Goal: Complete application form: Complete application form

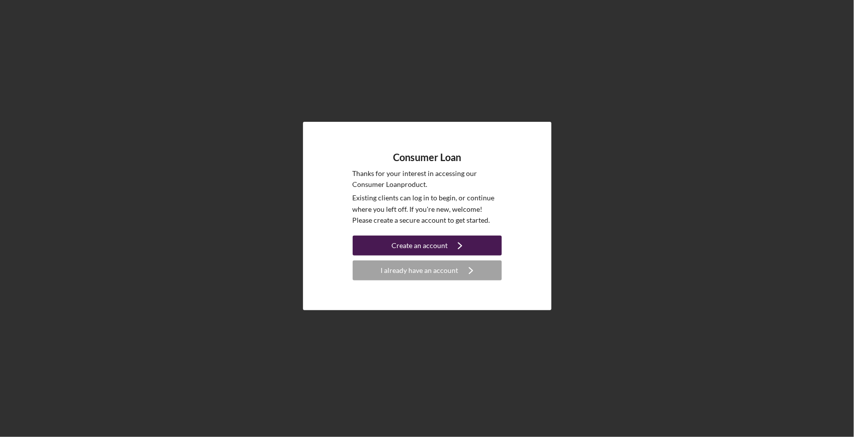
click at [456, 247] on icon "Icon/Navigate" at bounding box center [460, 245] width 25 height 25
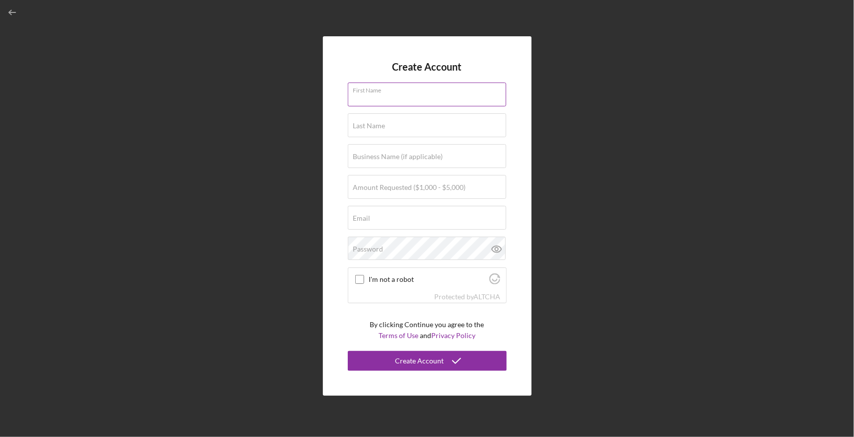
click at [391, 92] on div "First Name" at bounding box center [427, 95] width 159 height 25
type input "[PERSON_NAME]"
type input "[DOMAIN_NAME][EMAIL_ADDRESS][DOMAIN_NAME]"
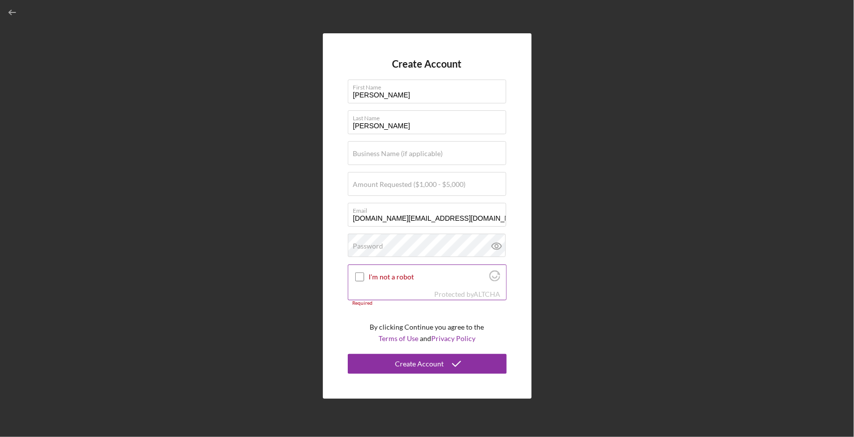
click at [358, 276] on input "I'm not a robot" at bounding box center [359, 276] width 9 height 9
checkbox input "true"
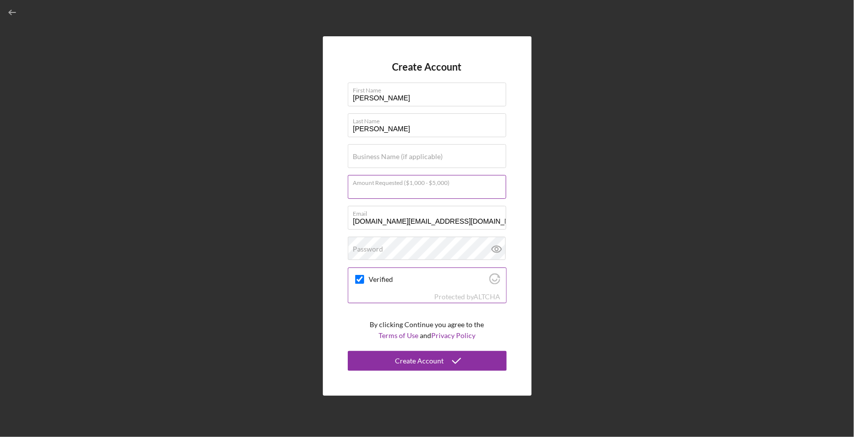
click at [401, 182] on div "Amount Requested ($1,000 - $5,000)" at bounding box center [427, 187] width 159 height 25
type input "$2,500"
click at [450, 363] on icon "submit" at bounding box center [456, 360] width 25 height 25
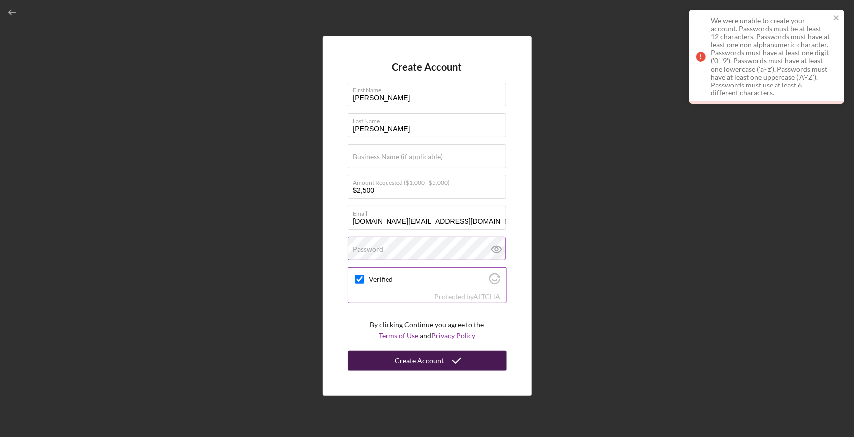
click at [412, 243] on div "Password" at bounding box center [427, 249] width 159 height 25
click at [487, 158] on input "Business Name (if applicable)" at bounding box center [427, 156] width 159 height 24
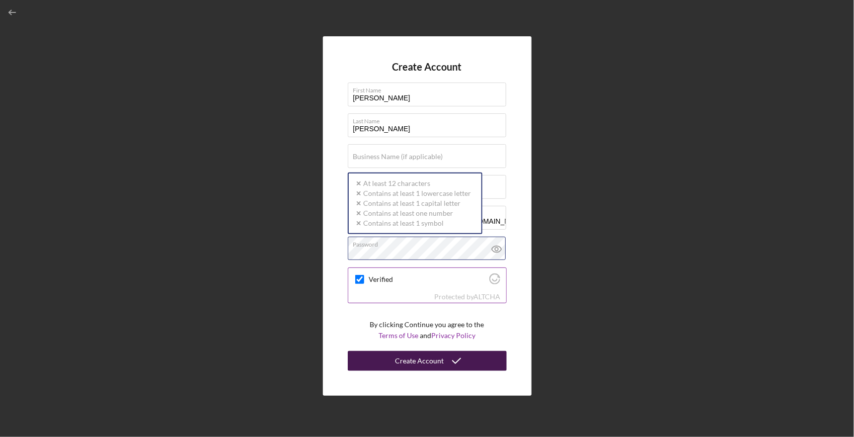
click at [424, 247] on div "Password Icon/icon-validation-no At least 12 characters Icon/icon-validation-no…" at bounding box center [427, 249] width 159 height 25
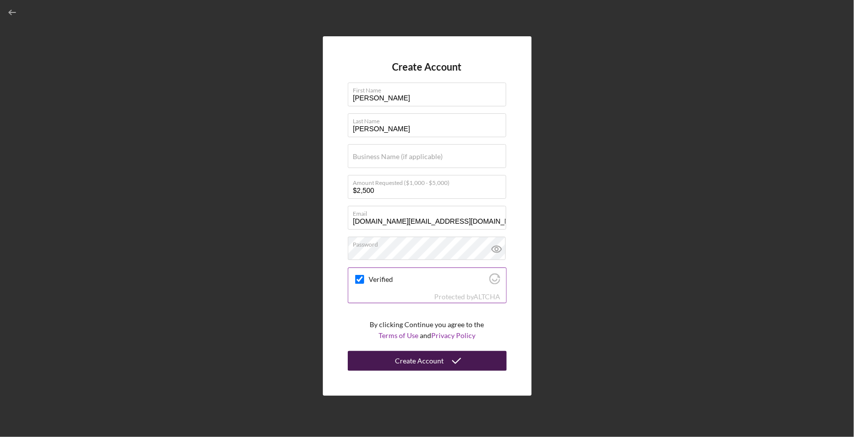
click at [458, 363] on icon "submit" at bounding box center [456, 360] width 25 height 25
click at [468, 361] on button "Create Account" at bounding box center [427, 361] width 159 height 20
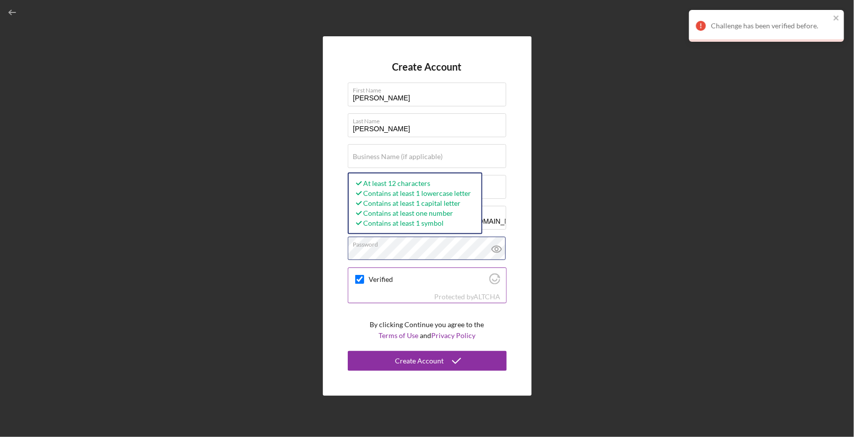
click at [340, 242] on div "Create Account First Name [PERSON_NAME] Last Name [PERSON_NAME] Business Name (…" at bounding box center [427, 216] width 209 height 360
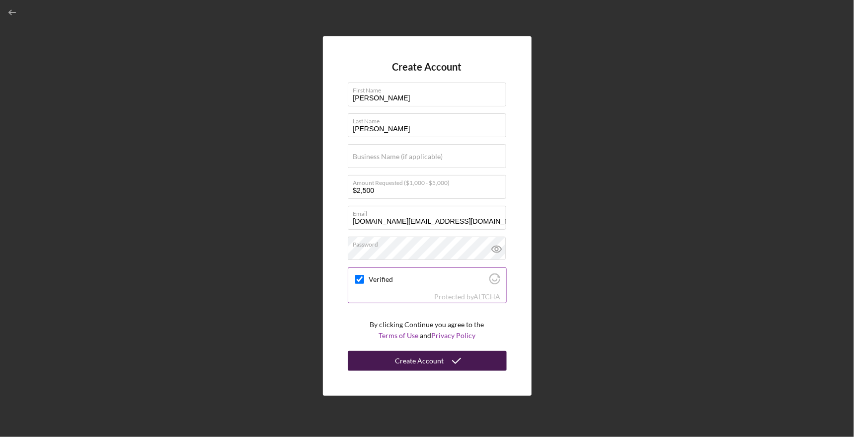
click at [425, 357] on div "Create Account" at bounding box center [420, 361] width 49 height 20
checkbox input "true"
click at [432, 359] on div "Create Account" at bounding box center [420, 361] width 49 height 20
click at [11, 11] on icon "button" at bounding box center [12, 12] width 22 height 22
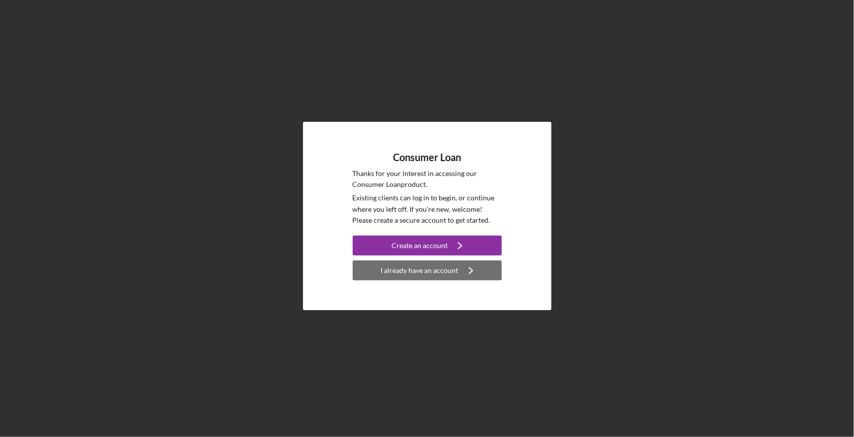
click at [409, 270] on div "I already have an account" at bounding box center [420, 270] width 78 height 20
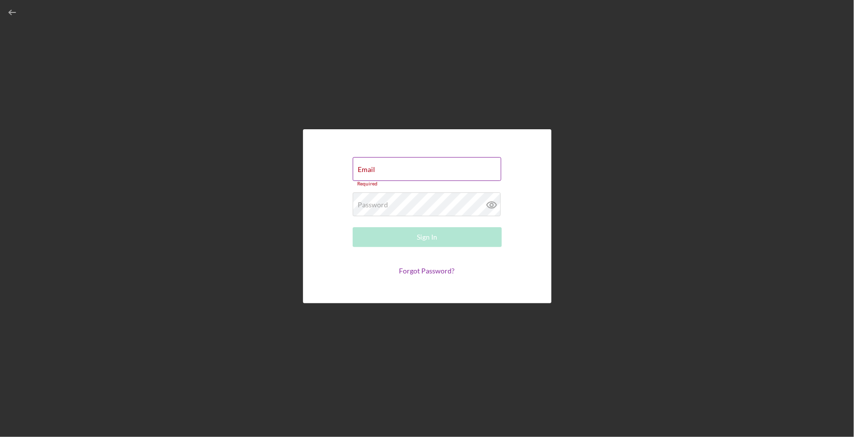
click at [401, 170] on div "Email Required" at bounding box center [427, 172] width 149 height 30
click at [401, 170] on input "Email" at bounding box center [427, 169] width 149 height 24
type input "[DOMAIN_NAME][EMAIL_ADDRESS][DOMAIN_NAME]"
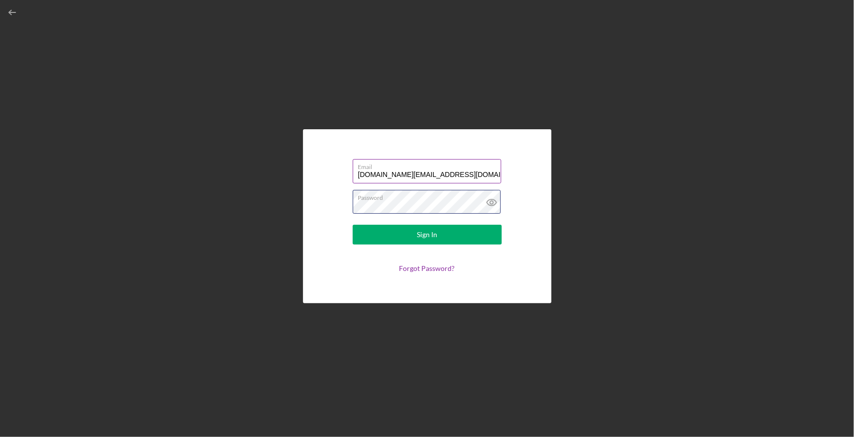
click at [353, 225] on button "Sign In" at bounding box center [427, 235] width 149 height 20
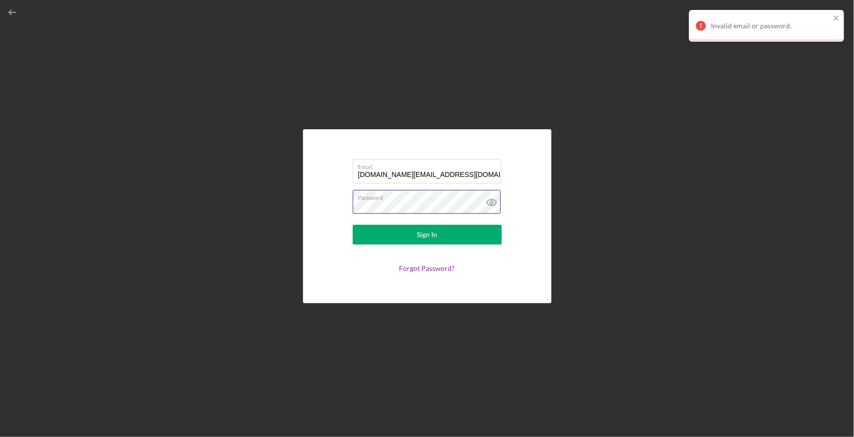
click at [303, 200] on div "Email [DOMAIN_NAME][EMAIL_ADDRESS][DOMAIN_NAME] Password Sign In Forgot Passwor…" at bounding box center [427, 216] width 248 height 174
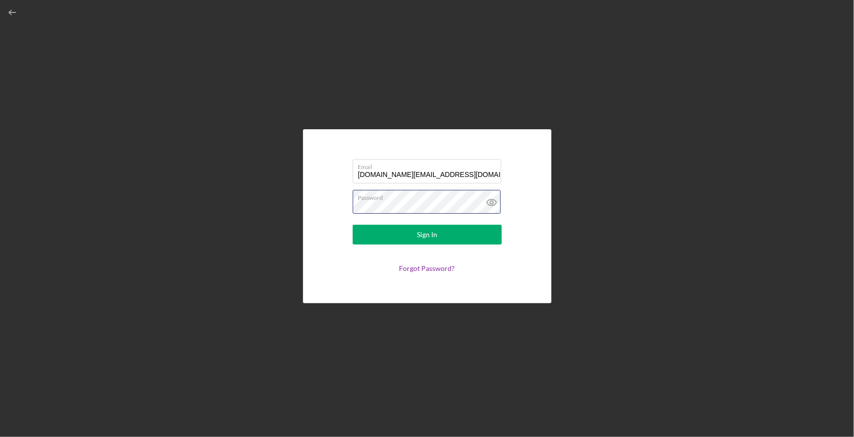
click at [353, 225] on button "Sign In" at bounding box center [427, 235] width 149 height 20
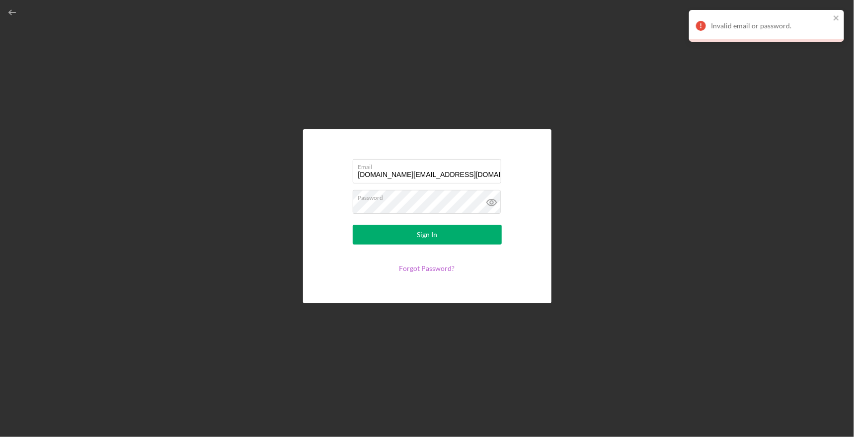
click at [434, 268] on link "Forgot Password?" at bounding box center [428, 268] width 56 height 8
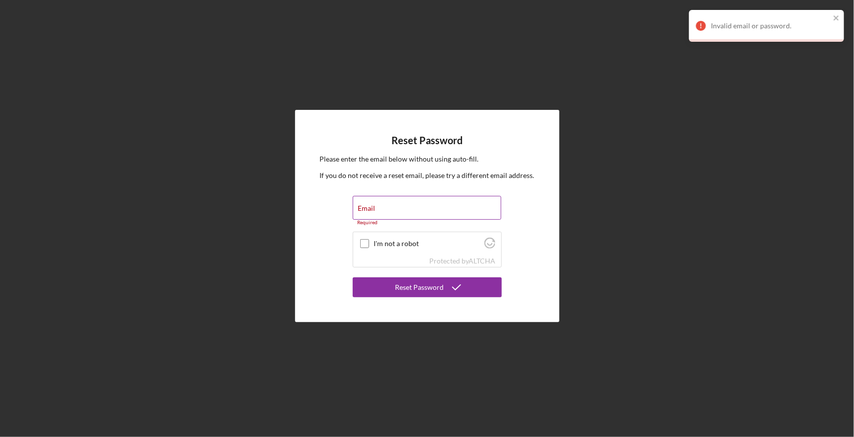
click at [423, 209] on div "Email Required" at bounding box center [427, 211] width 149 height 30
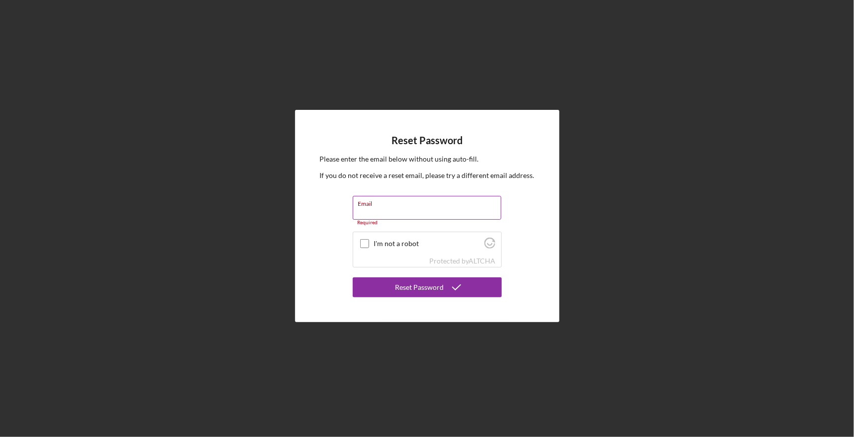
click at [423, 209] on input "Email" at bounding box center [427, 208] width 149 height 24
type input "[DOMAIN_NAME][EMAIL_ADDRESS][DOMAIN_NAME]"
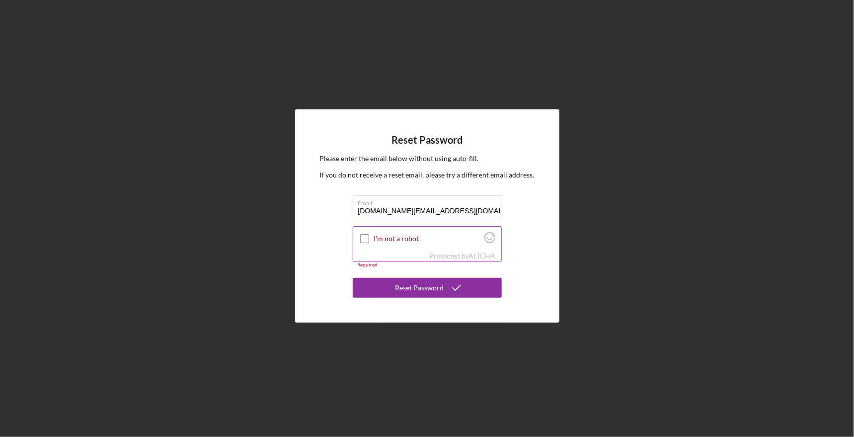
click at [366, 237] on input "I'm not a robot" at bounding box center [364, 238] width 9 height 9
checkbox input "true"
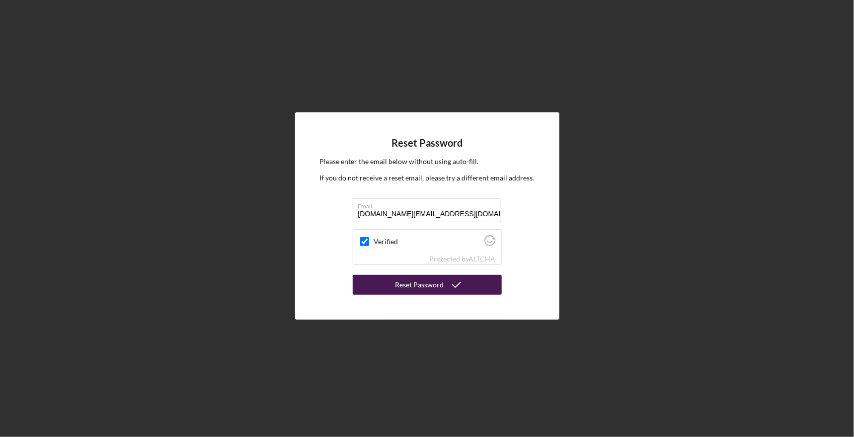
click at [441, 286] on div "Reset Password" at bounding box center [420, 285] width 49 height 20
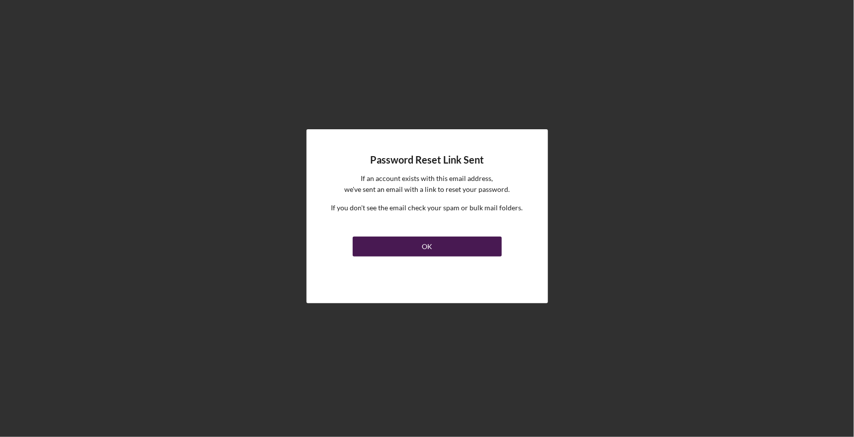
click at [444, 250] on button "OK" at bounding box center [427, 247] width 149 height 20
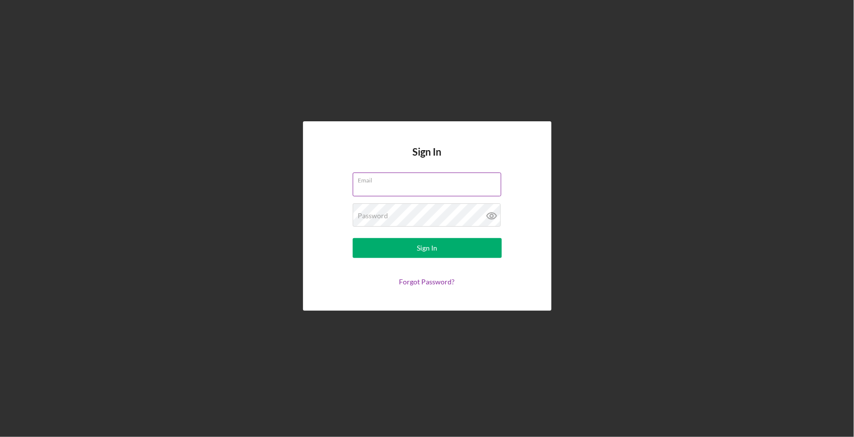
click at [421, 187] on input "Email" at bounding box center [427, 184] width 149 height 24
type input "[DOMAIN_NAME][EMAIL_ADDRESS][DOMAIN_NAME]"
click at [353, 238] on button "Sign In" at bounding box center [427, 248] width 149 height 20
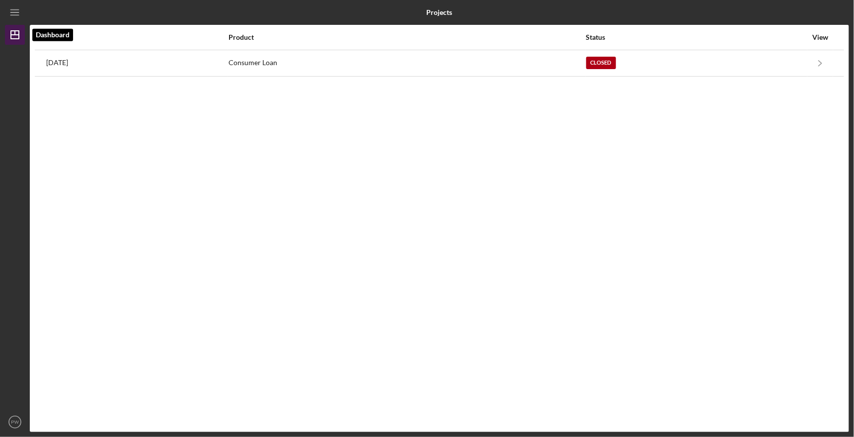
click at [14, 36] on icon "Icon/Dashboard" at bounding box center [14, 34] width 25 height 25
click at [15, 13] on icon "Icon/Menu" at bounding box center [15, 12] width 22 height 22
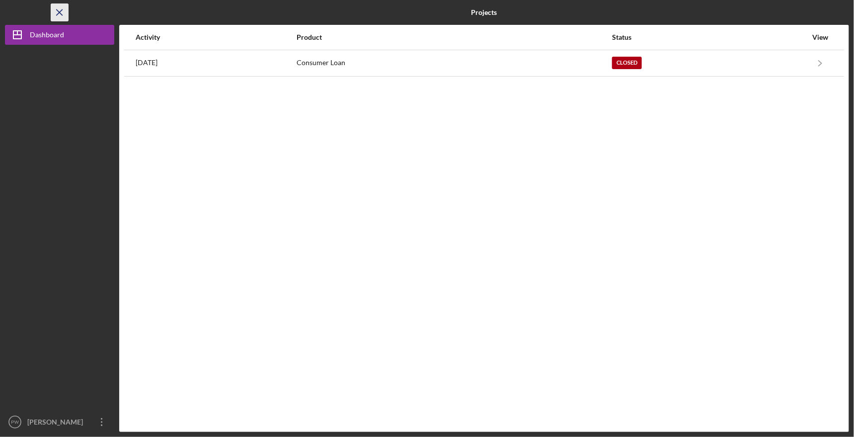
click at [62, 14] on line "button" at bounding box center [59, 11] width 5 height 5
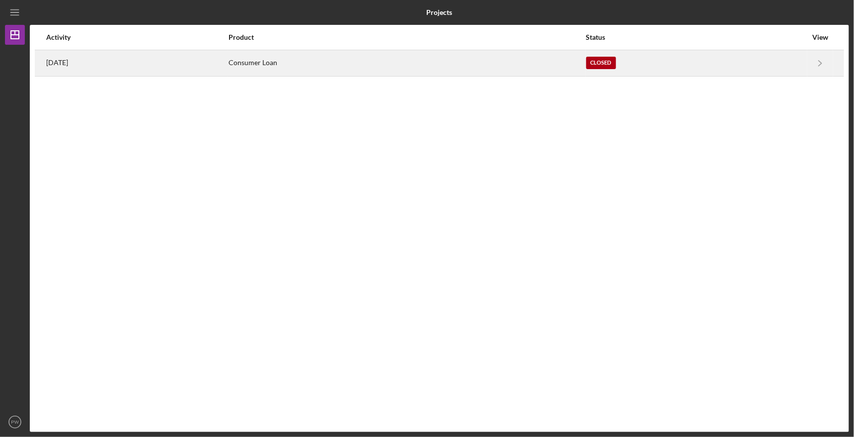
click at [372, 65] on div "Consumer Loan" at bounding box center [407, 63] width 357 height 25
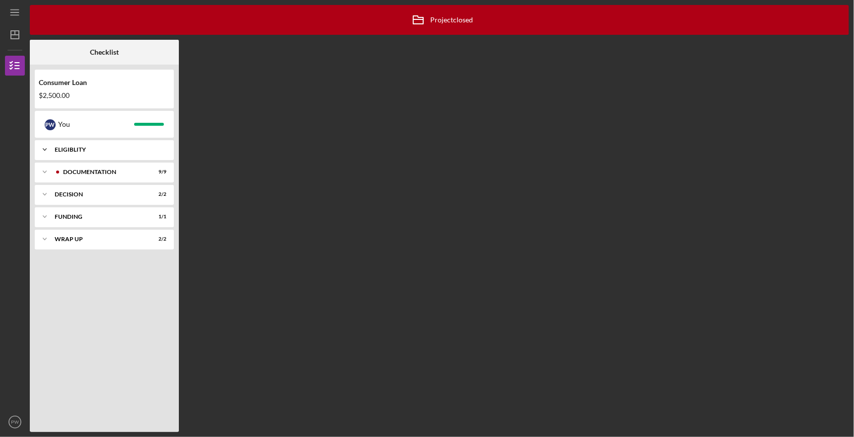
click at [127, 147] on div "Eligiblity" at bounding box center [108, 150] width 107 height 6
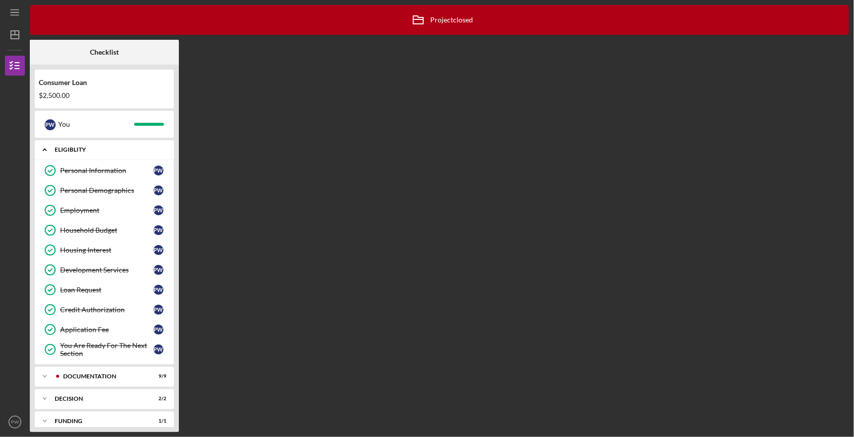
scroll to position [28, 0]
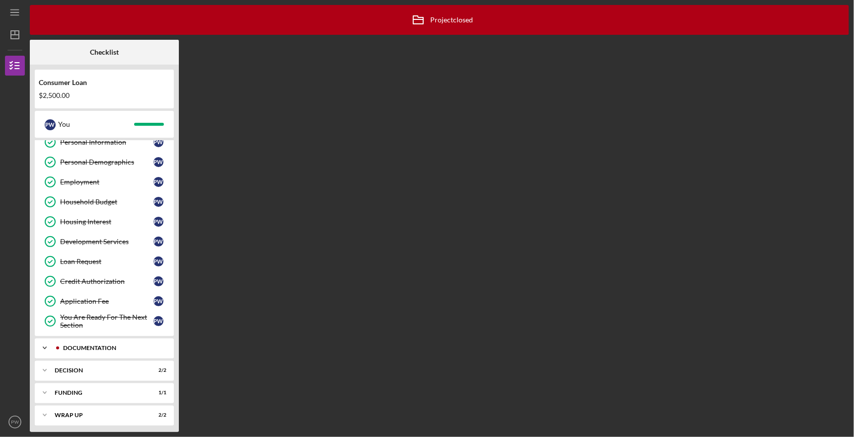
click at [98, 346] on div "Documentation" at bounding box center [112, 348] width 98 height 6
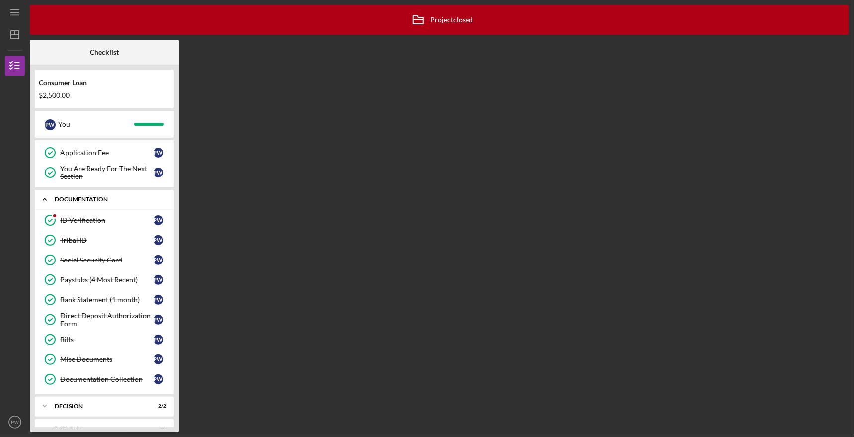
scroll to position [209, 0]
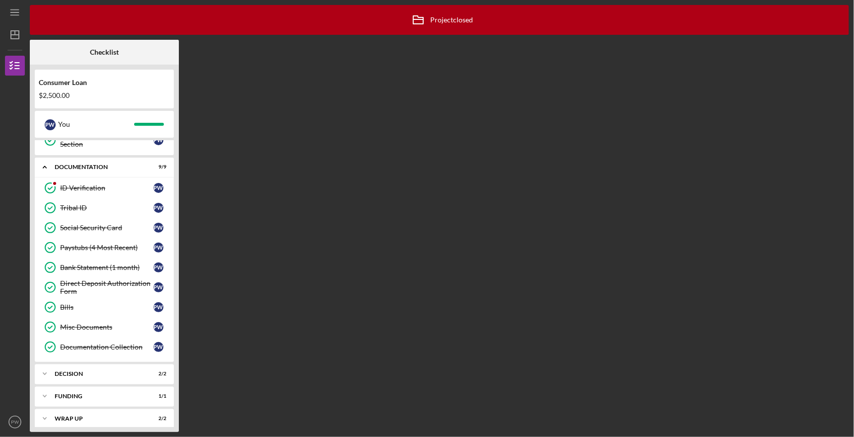
click at [337, 205] on div "Icon/Archived Project closed Icon/Info Checklist Consumer Loan $2,500.00 P W Yo…" at bounding box center [440, 218] width 820 height 427
click at [11, 32] on icon "Icon/Dashboard" at bounding box center [14, 34] width 25 height 25
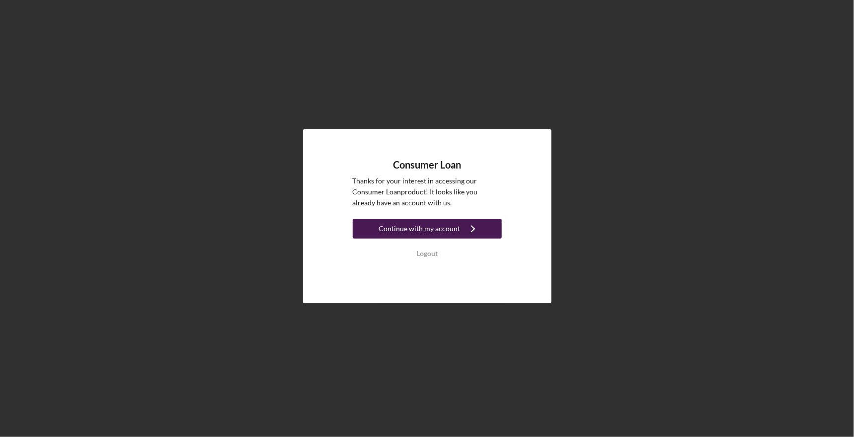
click at [429, 227] on div "Continue with my account" at bounding box center [420, 229] width 82 height 20
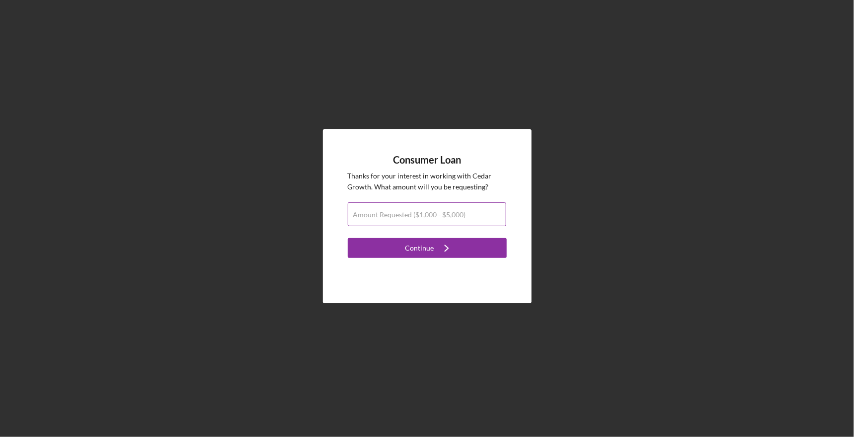
click at [412, 211] on label "Amount Requested ($1,000 - $5,000)" at bounding box center [409, 215] width 113 height 8
click at [412, 211] on input "Amount Requested ($1,000 - $5,000)" at bounding box center [427, 214] width 159 height 24
type input "$2,500"
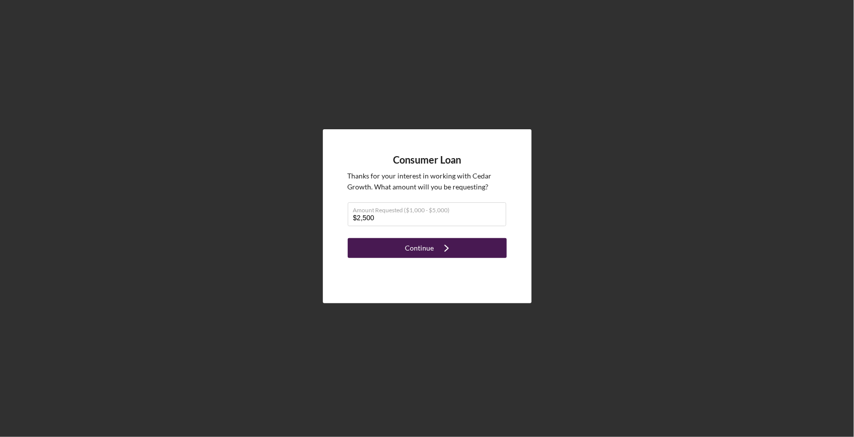
click at [445, 250] on icon "Icon/Navigate" at bounding box center [446, 248] width 25 height 25
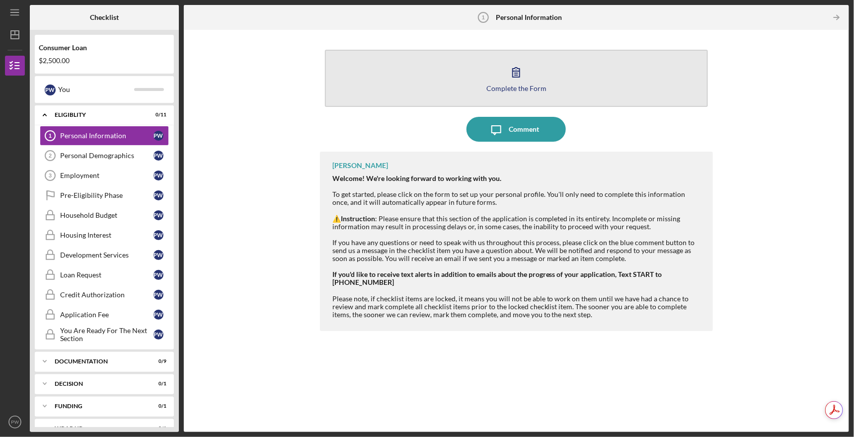
click at [515, 74] on icon "button" at bounding box center [516, 72] width 25 height 25
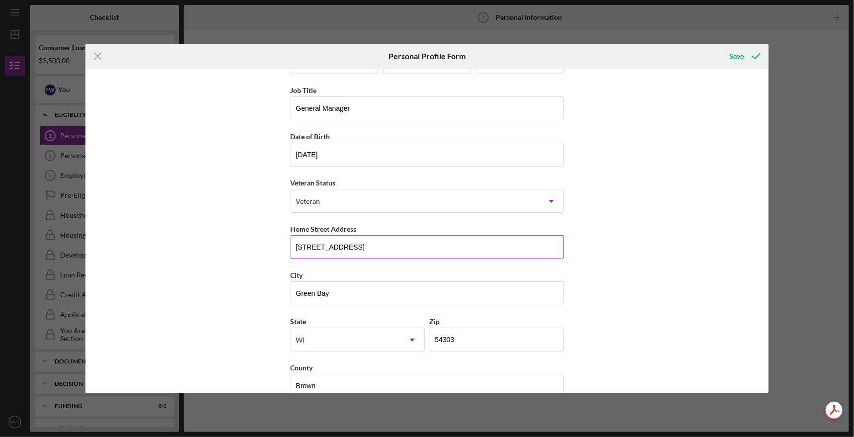
scroll to position [53, 0]
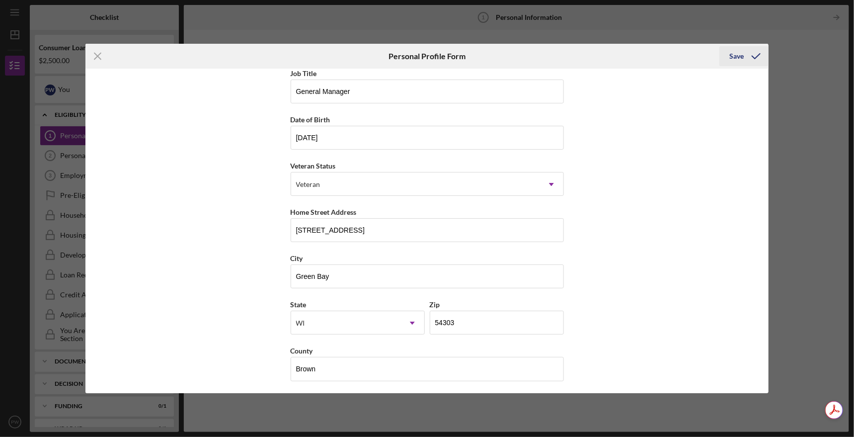
click at [741, 53] on div "Save" at bounding box center [737, 56] width 14 height 20
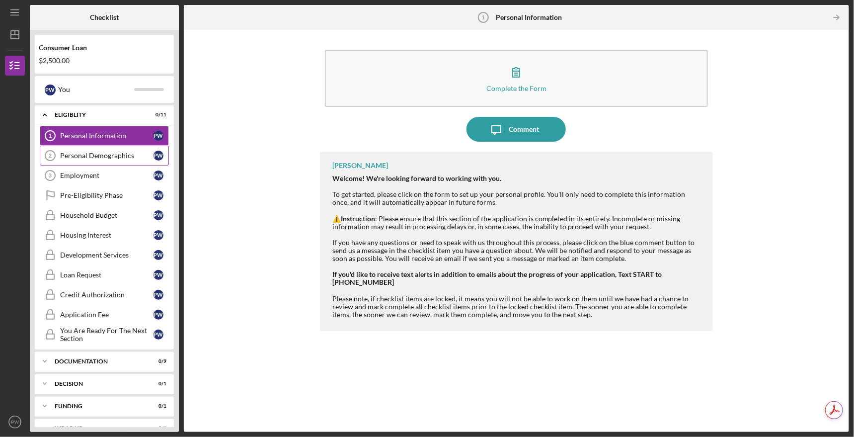
click at [105, 157] on div "Personal Demographics" at bounding box center [106, 156] width 93 height 8
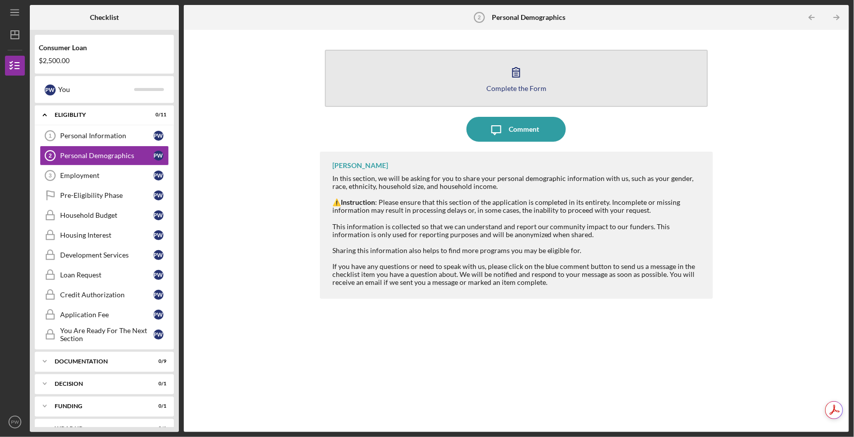
click at [521, 76] on icon "button" at bounding box center [516, 72] width 25 height 25
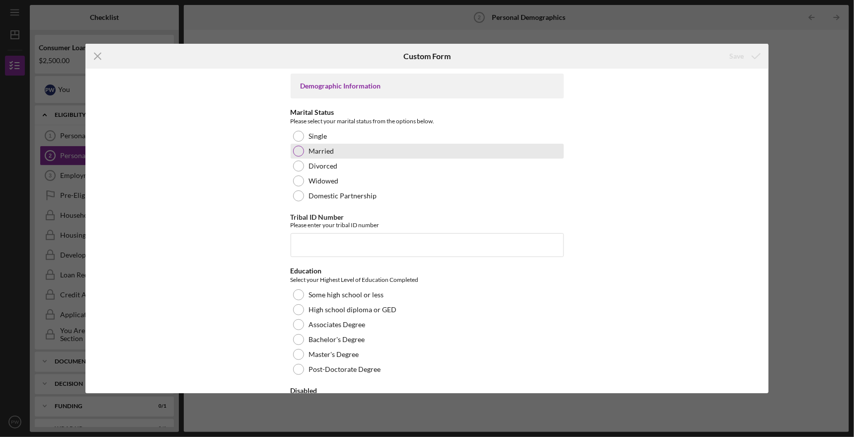
click at [299, 150] on div at bounding box center [298, 151] width 11 height 11
click at [353, 243] on input "Tribal ID Number" at bounding box center [427, 245] width 273 height 24
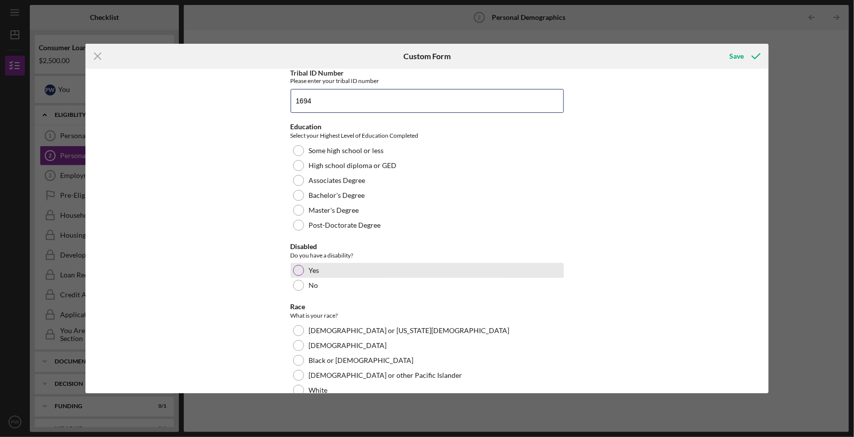
scroll to position [149, 0]
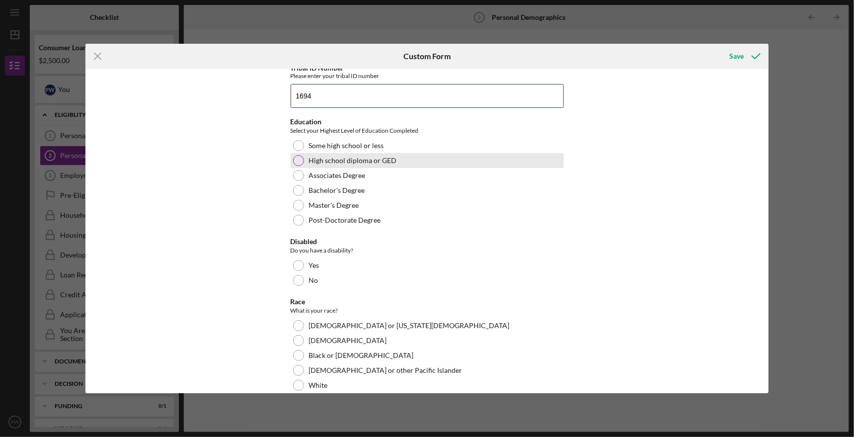
type input "1694"
click at [315, 164] on label "High school diploma or GED" at bounding box center [353, 161] width 88 height 8
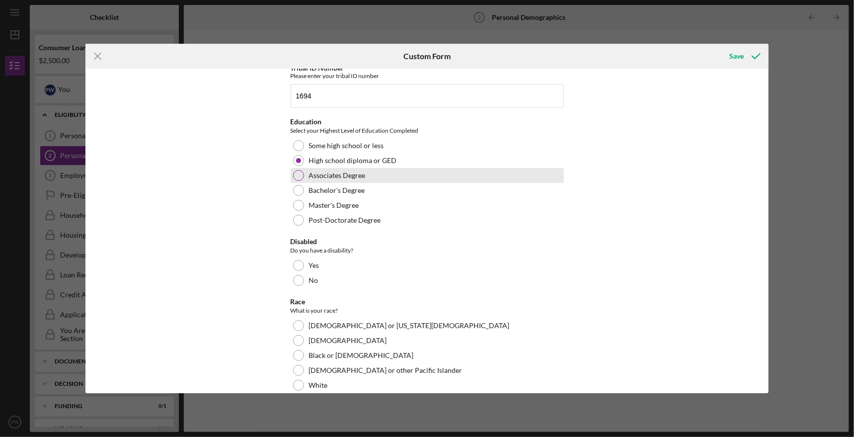
click at [412, 180] on div "Associates Degree" at bounding box center [427, 175] width 273 height 15
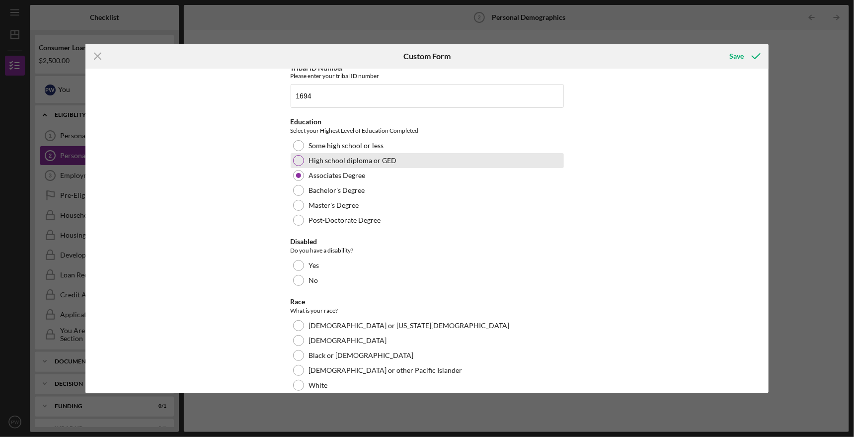
click at [388, 162] on label "High school diploma or GED" at bounding box center [353, 161] width 88 height 8
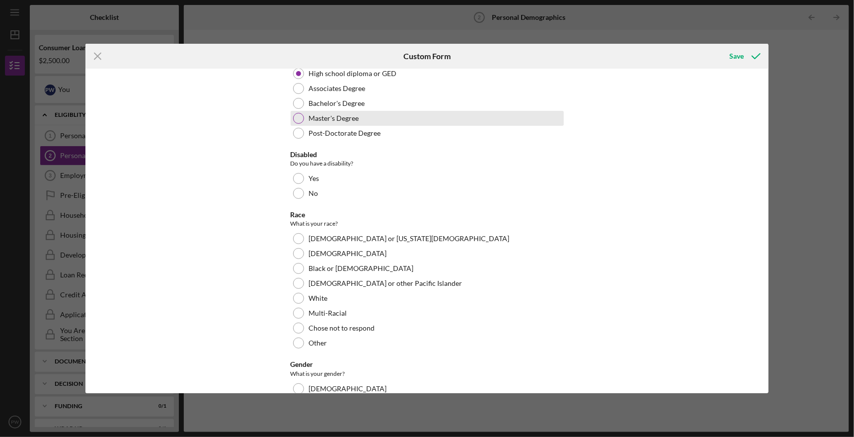
scroll to position [248, 0]
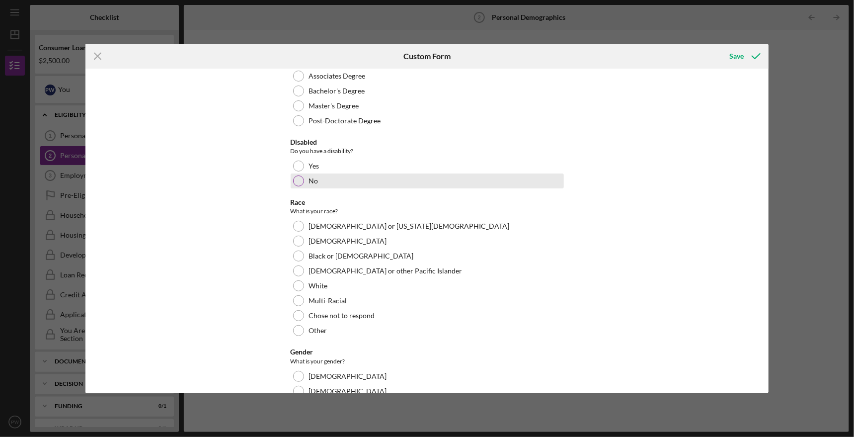
click at [326, 184] on div "No" at bounding box center [427, 180] width 273 height 15
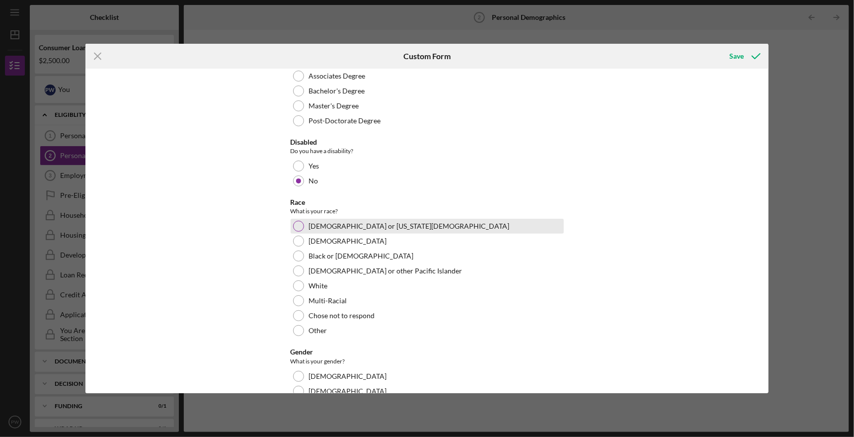
click at [501, 222] on div "[DEMOGRAPHIC_DATA] or [US_STATE][DEMOGRAPHIC_DATA]" at bounding box center [427, 226] width 273 height 15
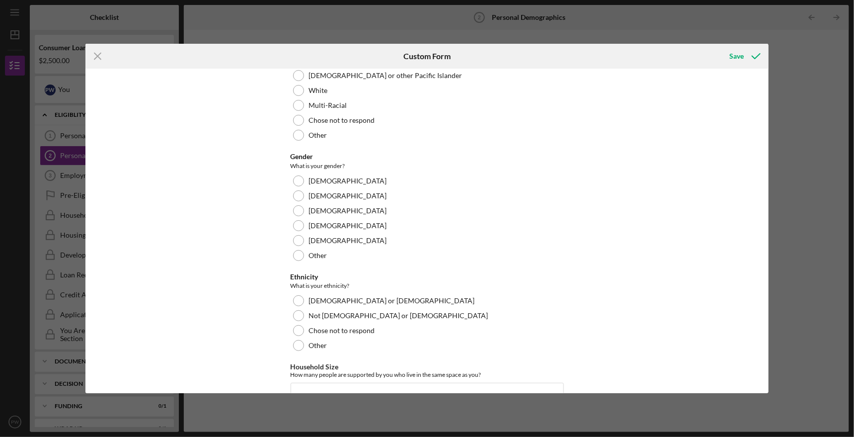
scroll to position [447, 0]
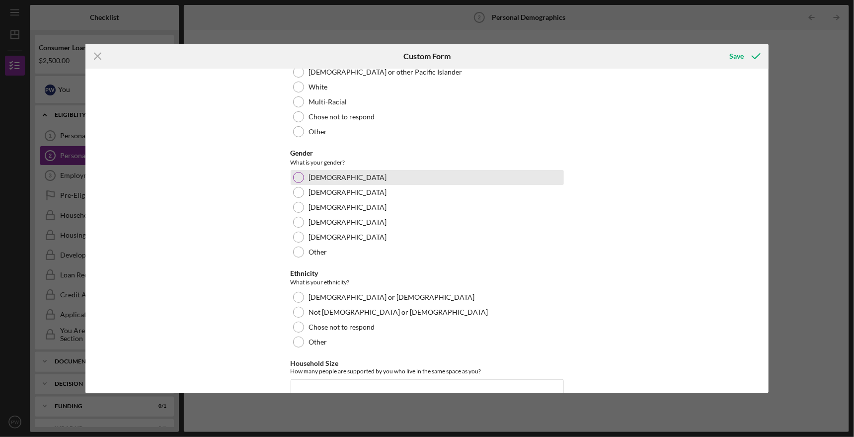
click at [466, 180] on div "[DEMOGRAPHIC_DATA]" at bounding box center [427, 177] width 273 height 15
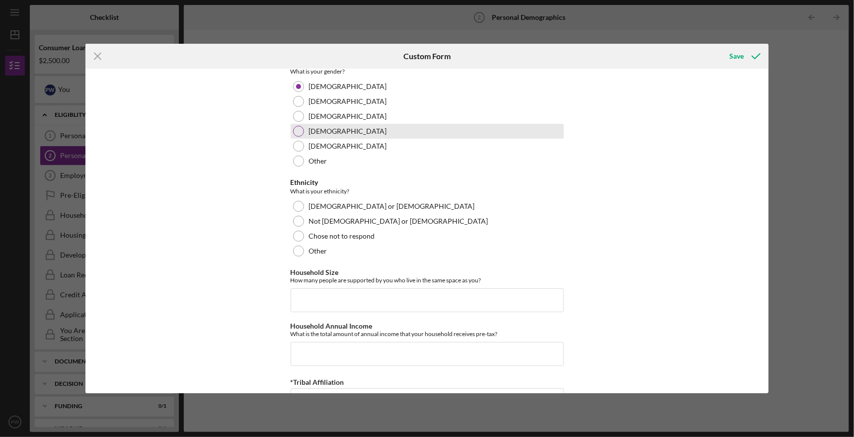
scroll to position [547, 0]
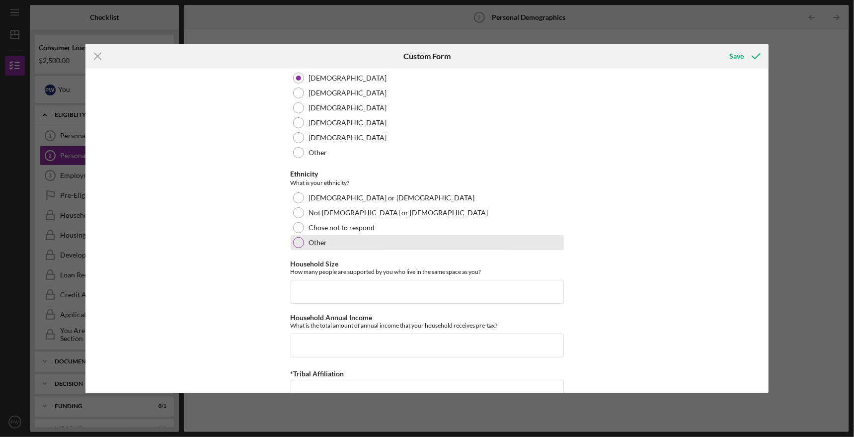
click at [428, 238] on div "Other" at bounding box center [427, 242] width 273 height 15
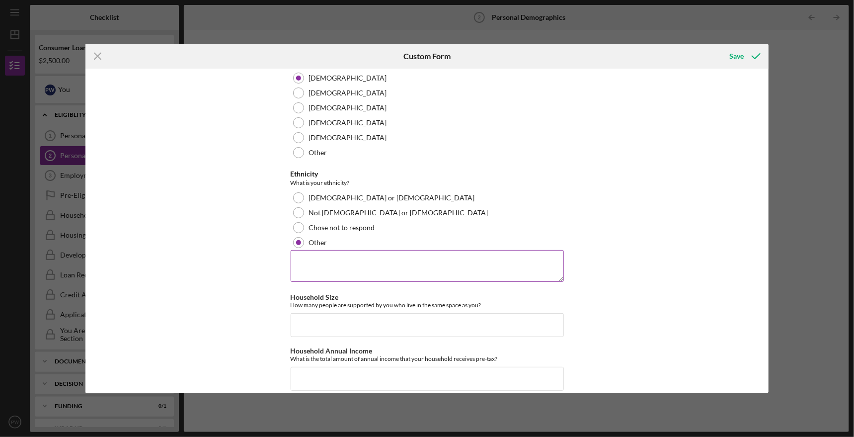
click at [443, 259] on textarea at bounding box center [427, 266] width 273 height 32
type textarea "[PERSON_NAME] enrolled member"
click at [419, 322] on input "Household Size" at bounding box center [427, 325] width 273 height 24
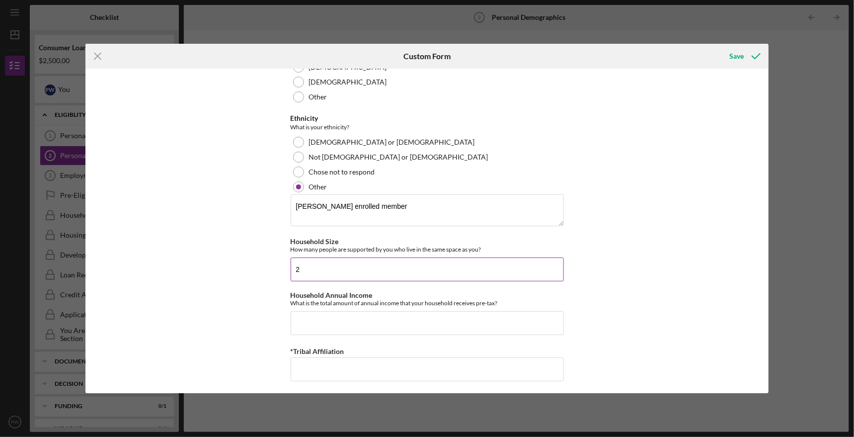
scroll to position [603, 0]
type input "2"
click at [401, 312] on input "Household Annual Income" at bounding box center [427, 323] width 273 height 24
click at [451, 319] on input "Household Annual Income" at bounding box center [427, 323] width 273 height 24
drag, startPoint x: 406, startPoint y: 207, endPoint x: 281, endPoint y: 198, distance: 125.0
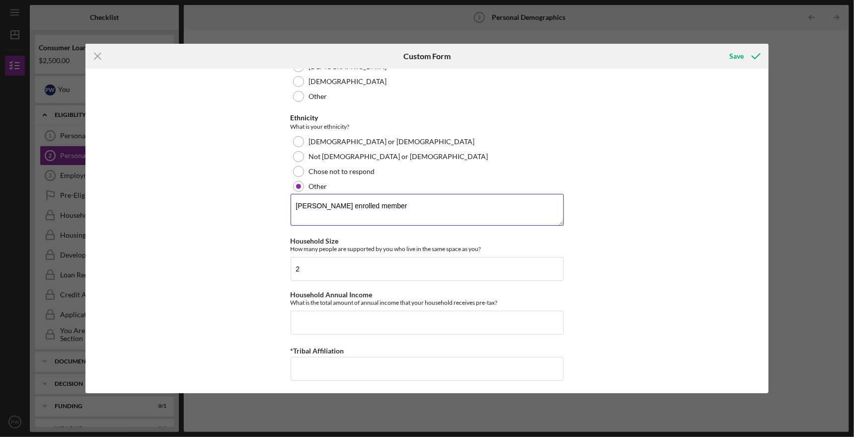
click at [281, 198] on div "Demographic Information Marital Status Please select your marital status from t…" at bounding box center [426, 231] width 683 height 325
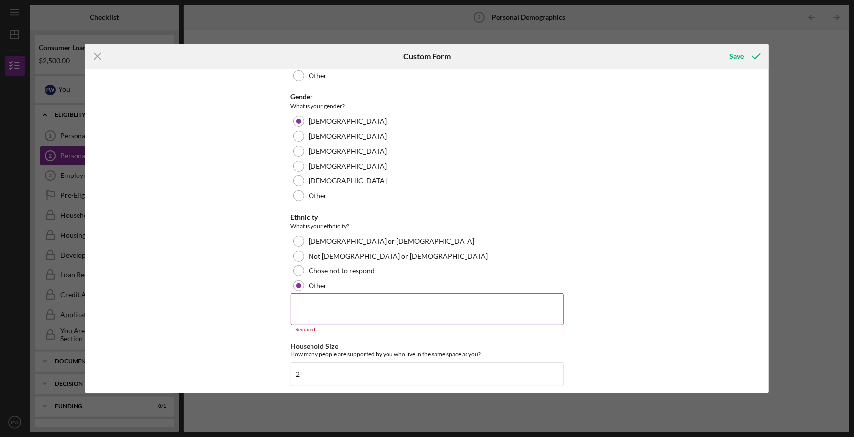
scroll to position [553, 0]
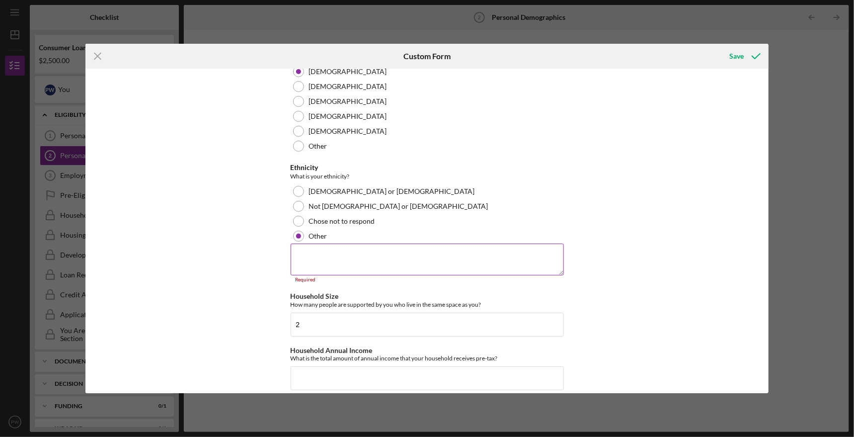
click at [404, 258] on textarea at bounding box center [427, 260] width 273 height 32
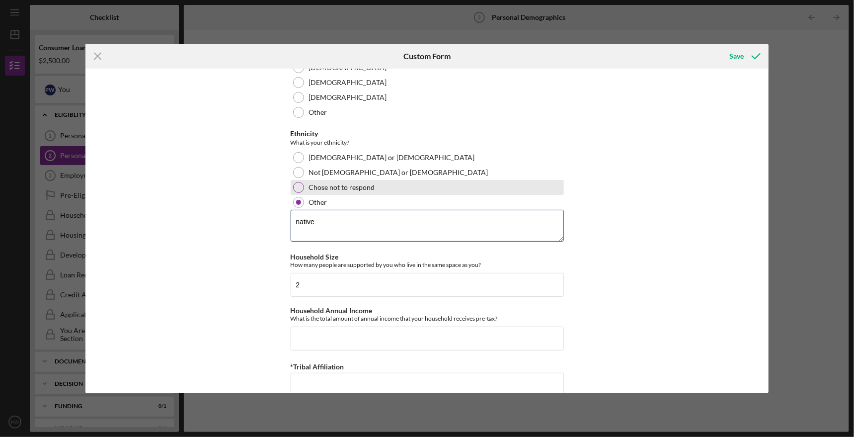
scroll to position [603, 0]
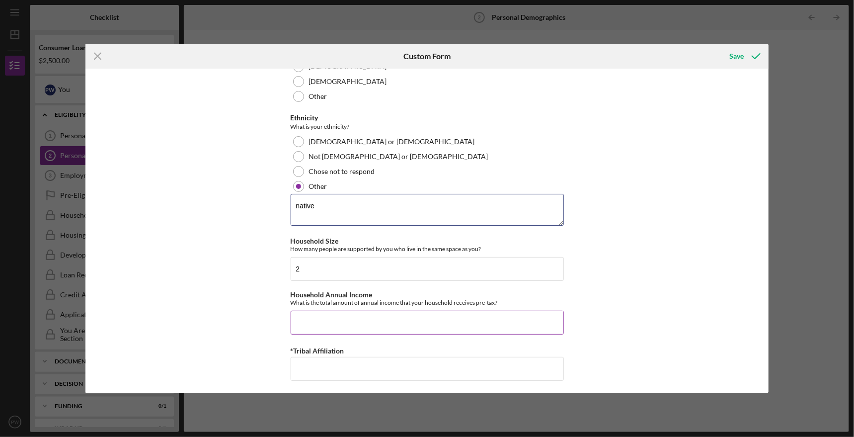
type textarea "native"
click at [370, 317] on input "Household Annual Income" at bounding box center [427, 323] width 273 height 24
type input "$71,040"
click at [365, 369] on input "*Tribal Affiliation" at bounding box center [427, 369] width 273 height 24
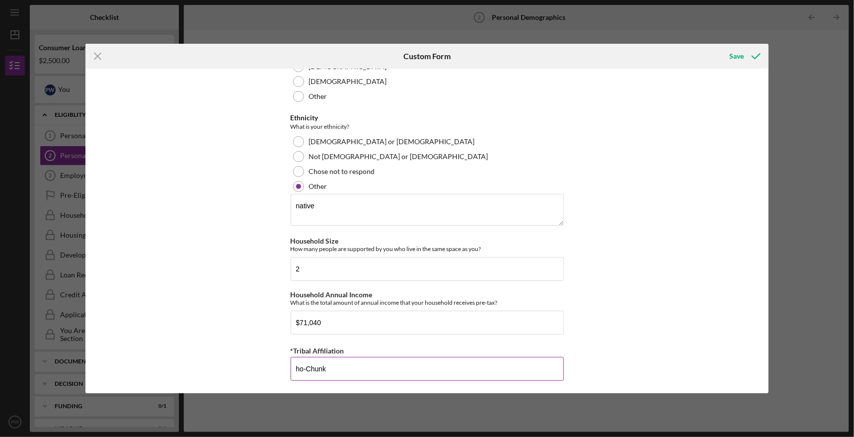
click at [299, 366] on input "ho-Chunk" at bounding box center [427, 369] width 273 height 24
type input "Ho-Chunk"
click at [744, 54] on div "Save" at bounding box center [737, 56] width 14 height 20
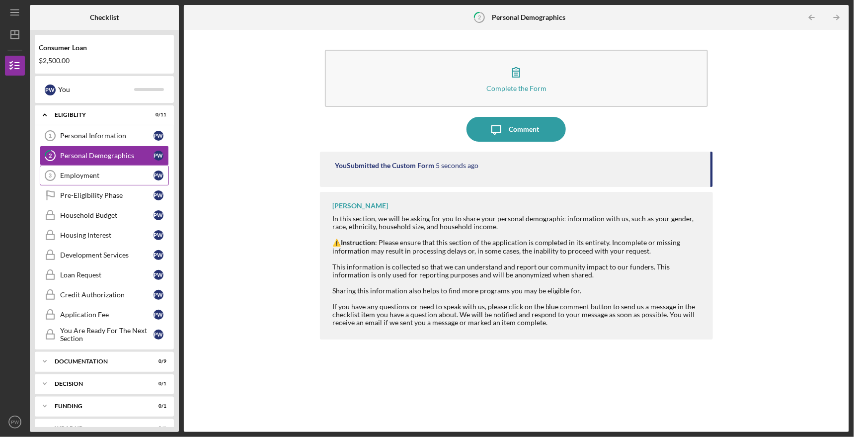
click at [99, 171] on div "Employment" at bounding box center [106, 175] width 93 height 8
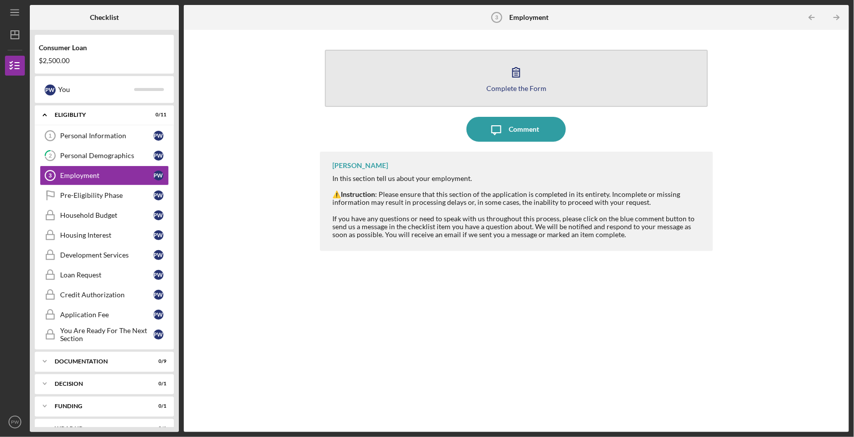
click at [514, 73] on icon "button" at bounding box center [516, 72] width 25 height 25
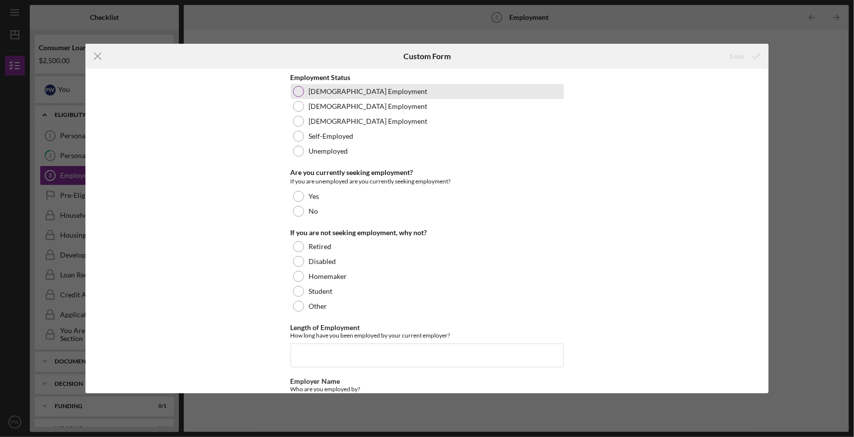
click at [368, 92] on label "[DEMOGRAPHIC_DATA] Employment" at bounding box center [368, 91] width 119 height 8
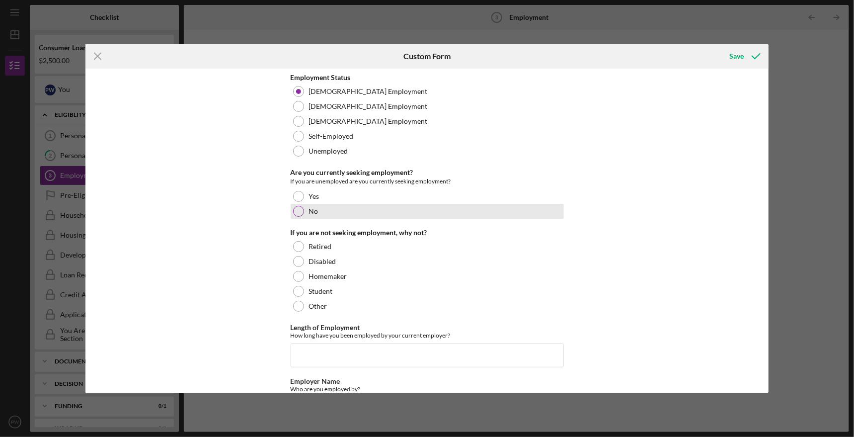
click at [341, 207] on div "No" at bounding box center [427, 211] width 273 height 15
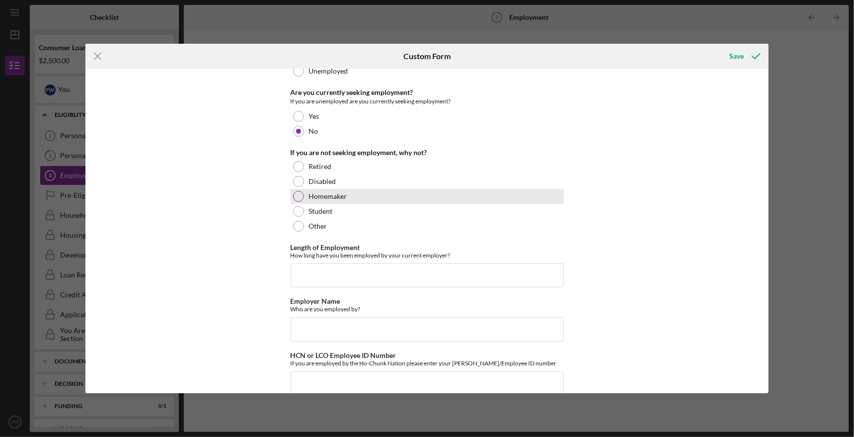
scroll to position [95, 0]
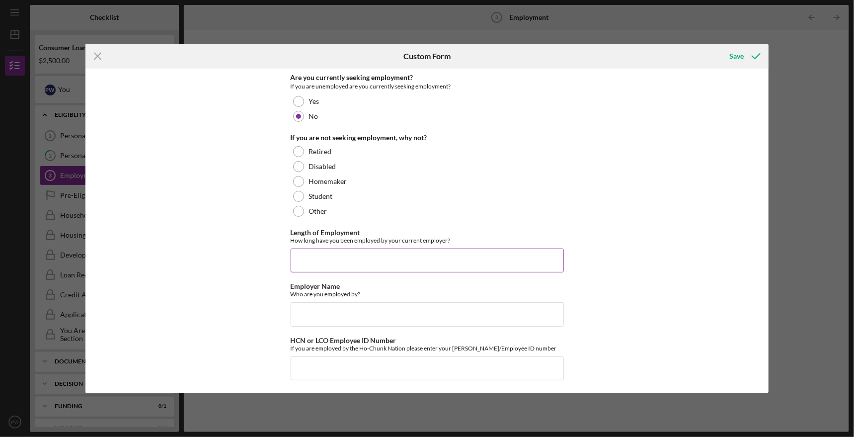
click at [390, 257] on input "Length of Employment" at bounding box center [427, 260] width 273 height 24
type input "Currently 13 years"
click at [349, 313] on input "Employer Name" at bounding box center [427, 314] width 273 height 24
type input "Ho-Chunk Nationb"
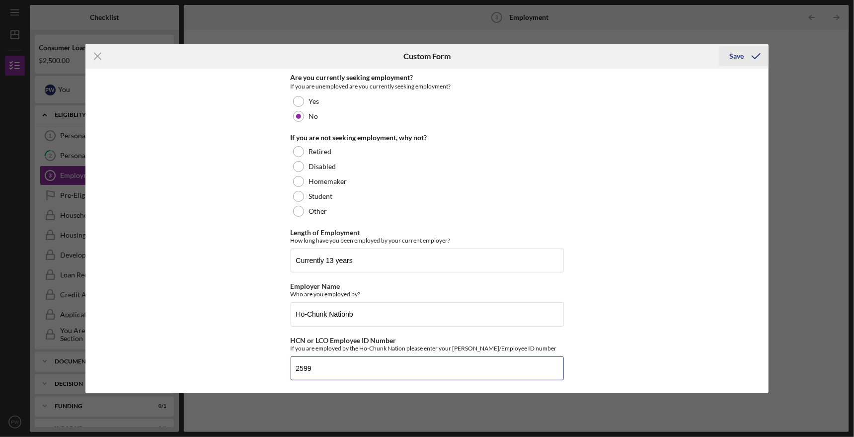
type input "2599"
click at [736, 57] on div "Save" at bounding box center [737, 56] width 14 height 20
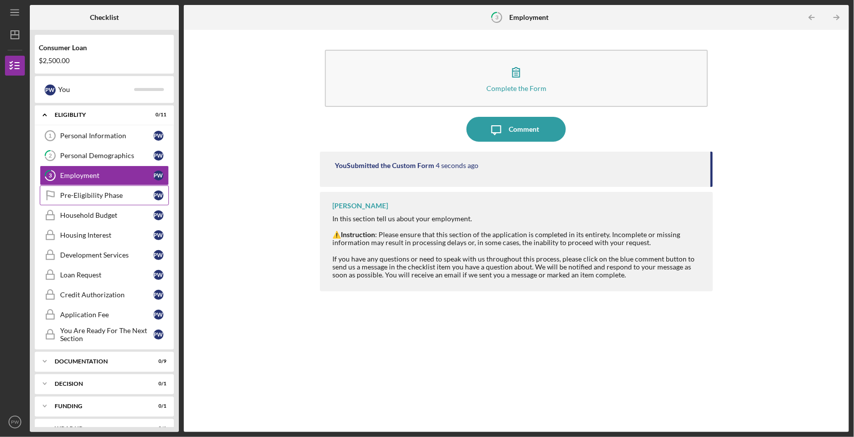
click at [108, 192] on div "Pre-Eligibility Phase" at bounding box center [106, 195] width 93 height 8
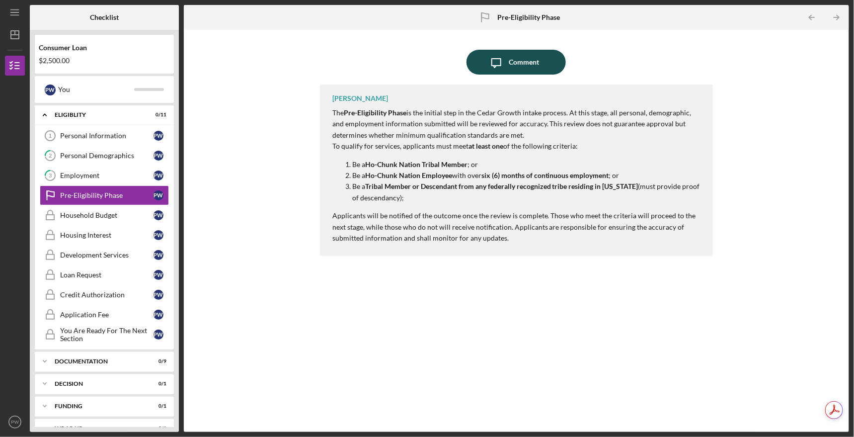
click at [514, 64] on div "Comment" at bounding box center [524, 62] width 30 height 25
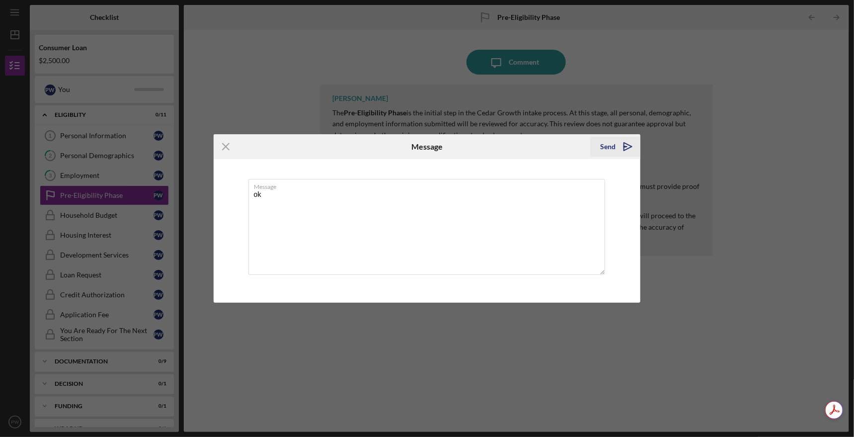
type textarea "ok"
click at [608, 144] on div "Send" at bounding box center [607, 147] width 15 height 20
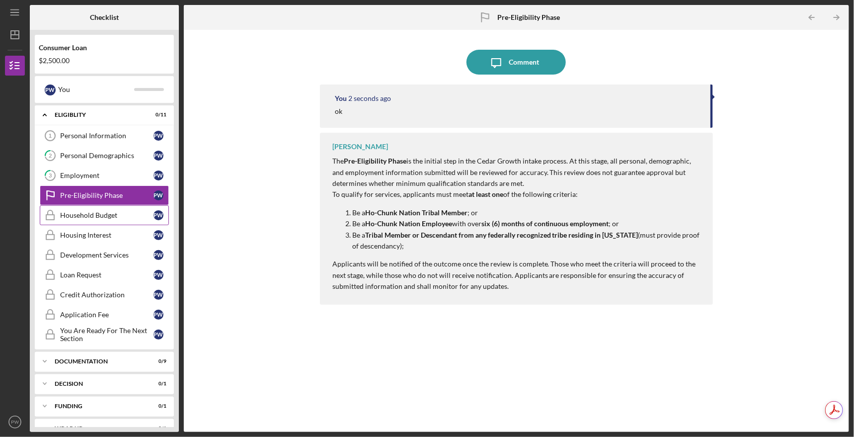
click at [113, 214] on div "Household Budget" at bounding box center [106, 215] width 93 height 8
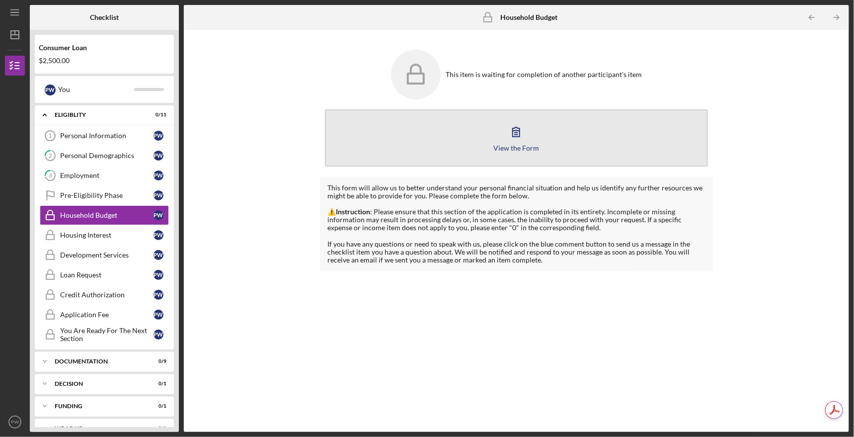
click at [514, 135] on icon "button" at bounding box center [516, 131] width 25 height 25
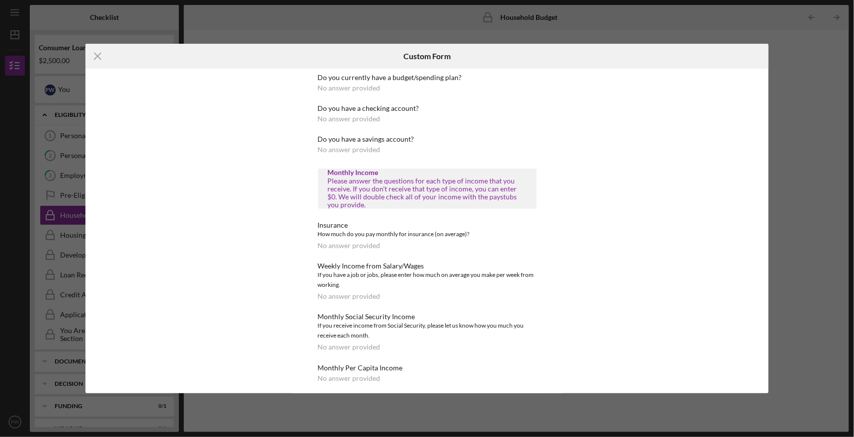
click at [644, 26] on div "Icon/Menu Close Custom Form Do you currently have a budget/spending plan? No an…" at bounding box center [427, 218] width 854 height 437
click at [98, 56] on line at bounding box center [97, 56] width 6 height 6
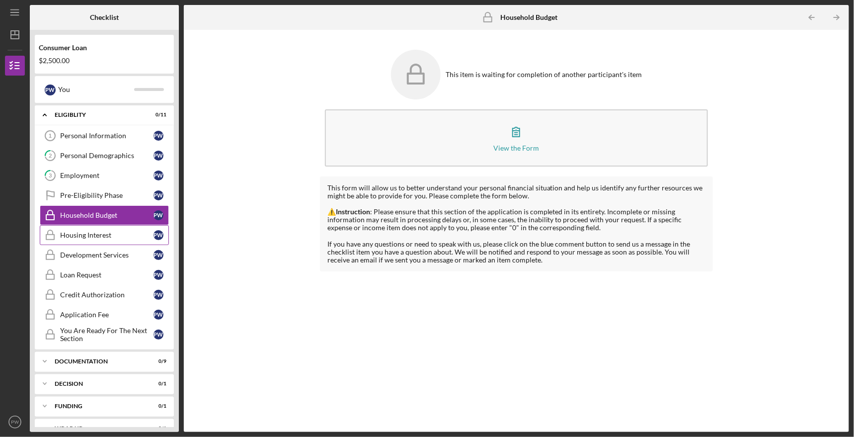
click at [101, 233] on div "Housing Interest" at bounding box center [106, 235] width 93 height 8
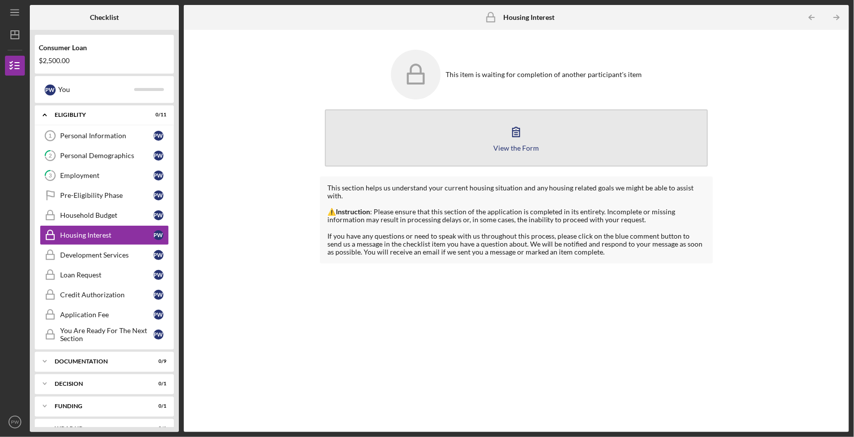
click at [518, 133] on icon "button" at bounding box center [516, 131] width 25 height 25
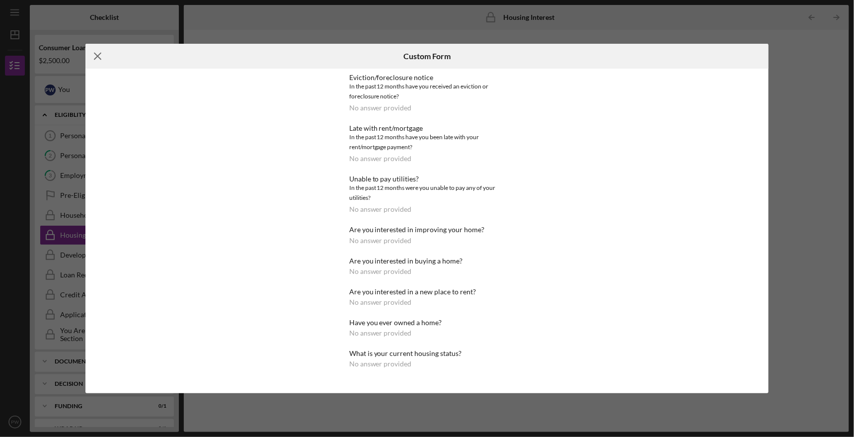
click at [100, 54] on line at bounding box center [97, 56] width 6 height 6
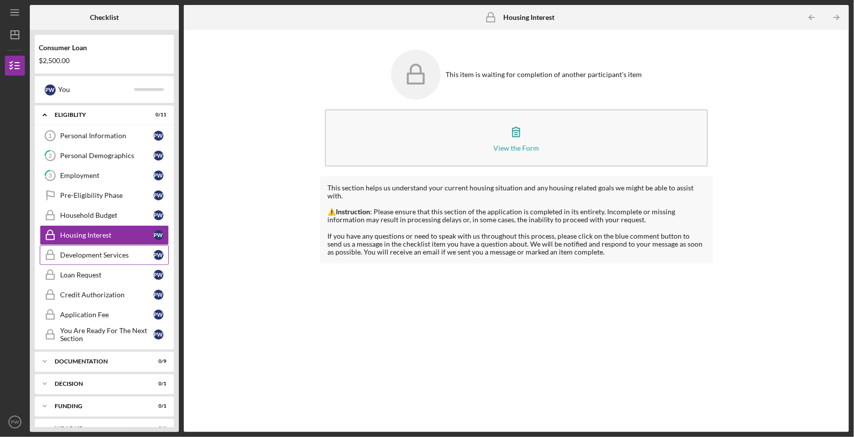
click at [114, 251] on div "Development Services" at bounding box center [106, 255] width 93 height 8
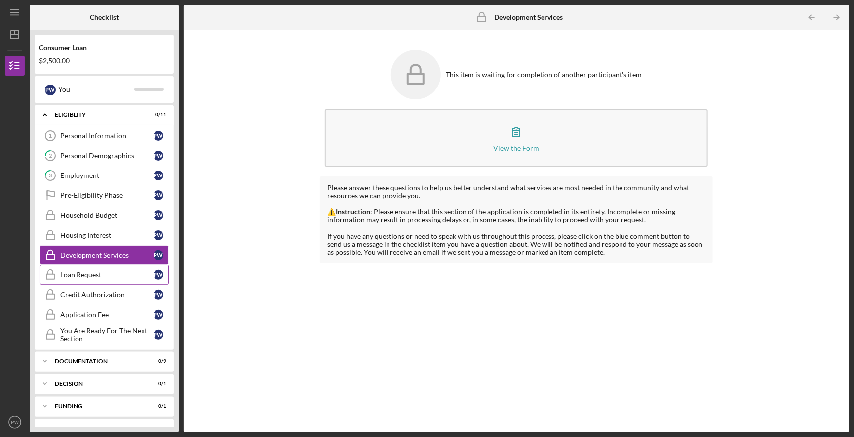
click at [107, 274] on div "Loan Request" at bounding box center [106, 275] width 93 height 8
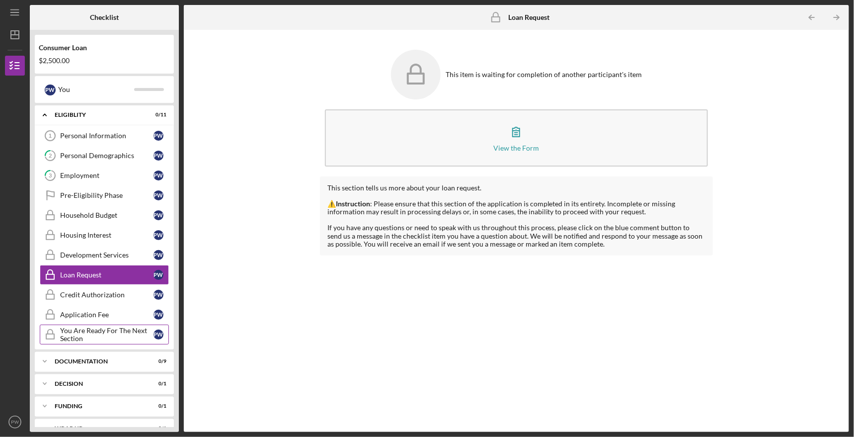
click at [107, 331] on div "You Are Ready For The Next Section" at bounding box center [106, 335] width 93 height 16
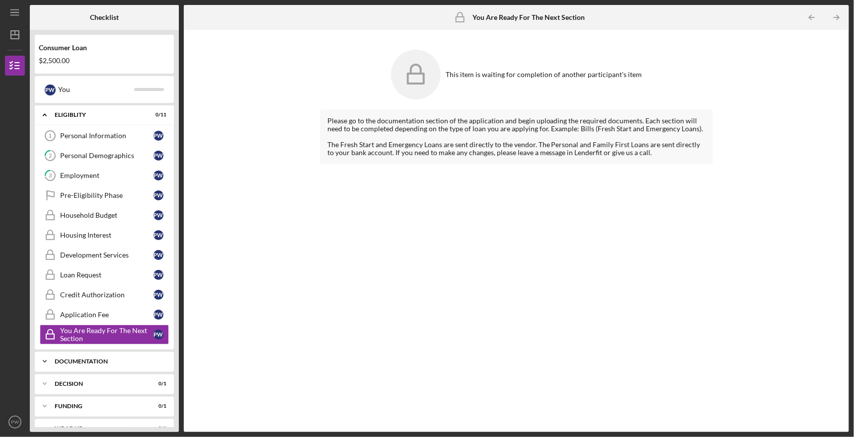
click at [107, 358] on div "Documentation" at bounding box center [108, 361] width 107 height 6
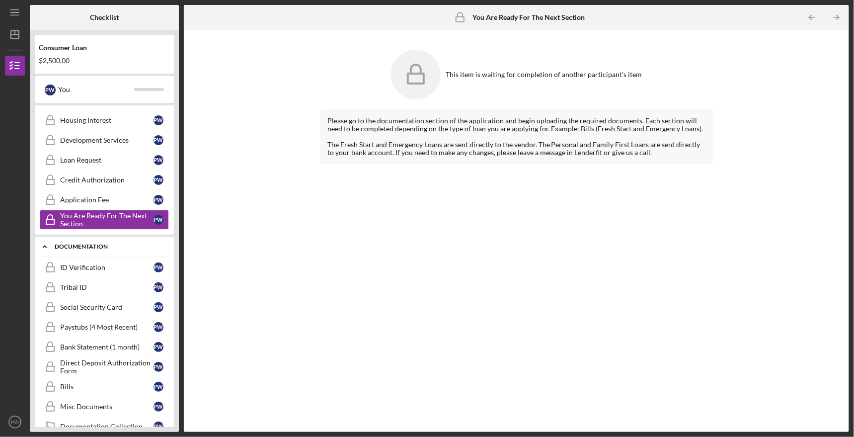
scroll to position [149, 0]
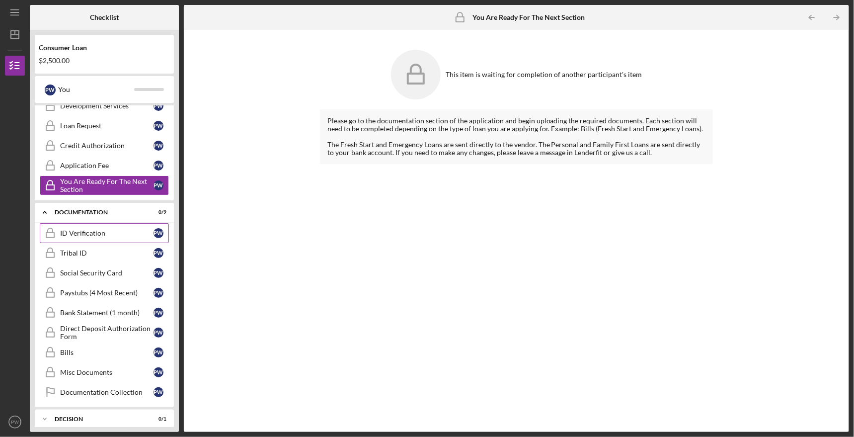
click at [110, 231] on div "ID Verification" at bounding box center [106, 233] width 93 height 8
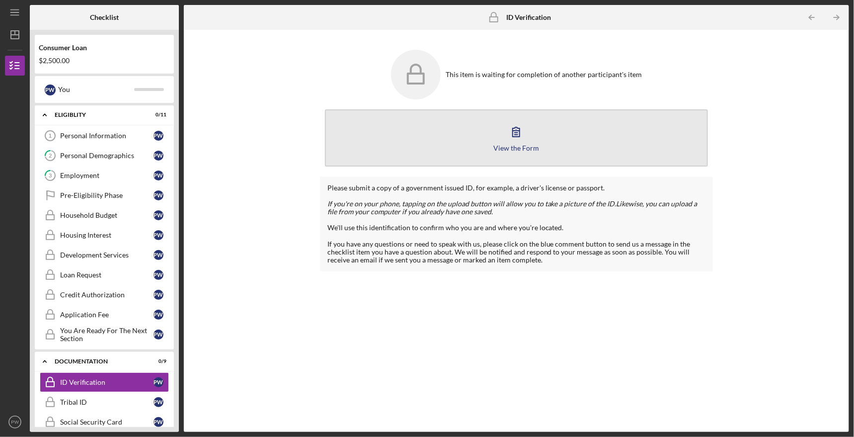
click at [512, 133] on icon "button" at bounding box center [516, 131] width 25 height 25
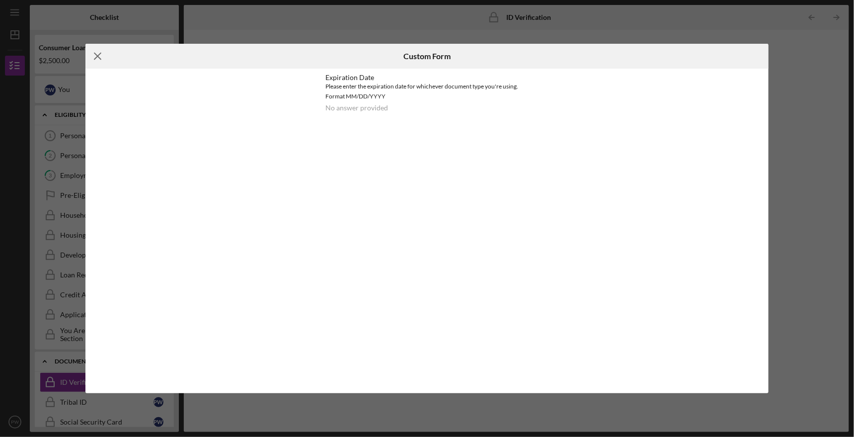
click at [96, 54] on icon "Icon/Menu Close" at bounding box center [97, 56] width 25 height 25
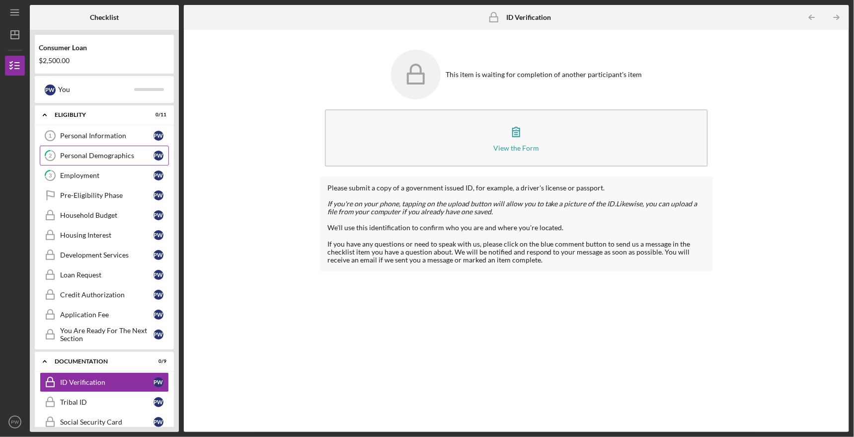
click at [105, 153] on div "Personal Demographics" at bounding box center [106, 156] width 93 height 8
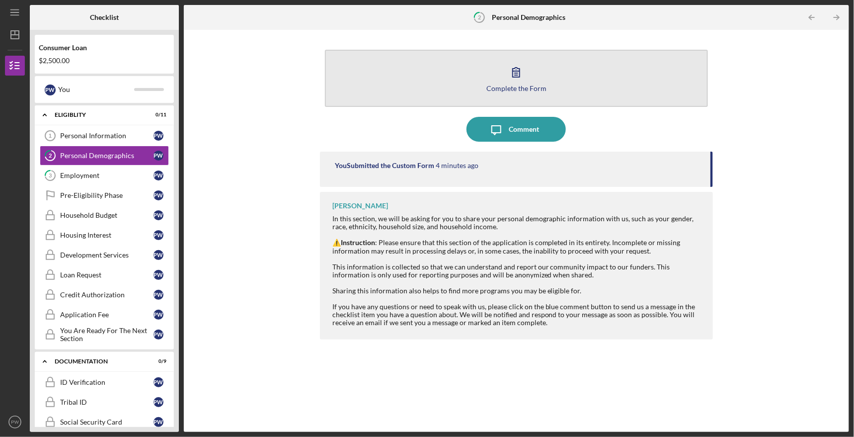
click at [513, 75] on icon "button" at bounding box center [516, 72] width 7 height 9
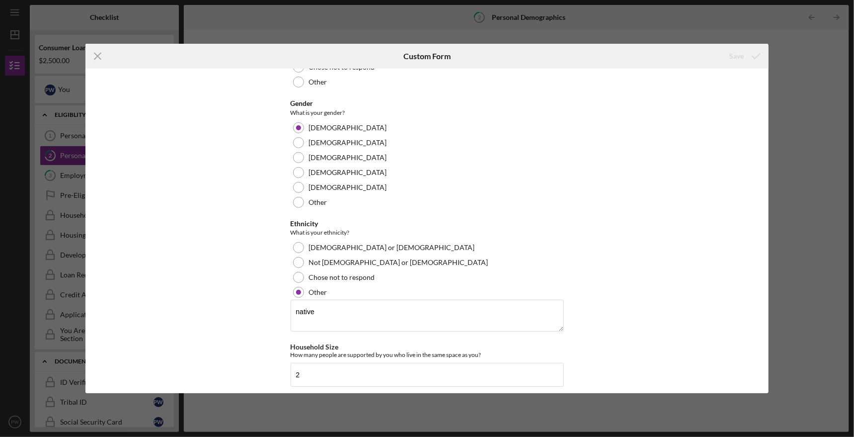
scroll to position [603, 0]
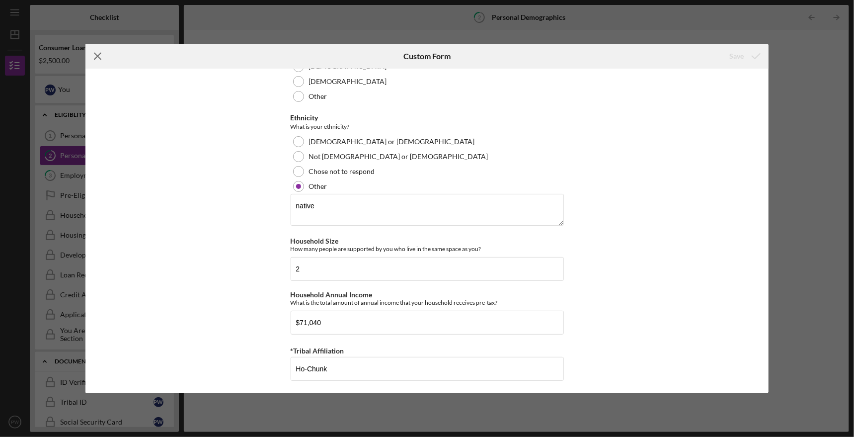
click at [95, 55] on icon "Icon/Menu Close" at bounding box center [97, 56] width 25 height 25
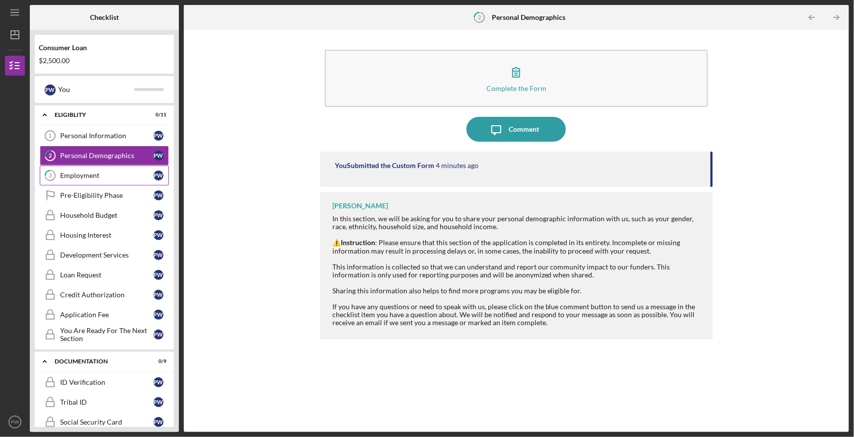
click at [117, 172] on div "Employment" at bounding box center [106, 175] width 93 height 8
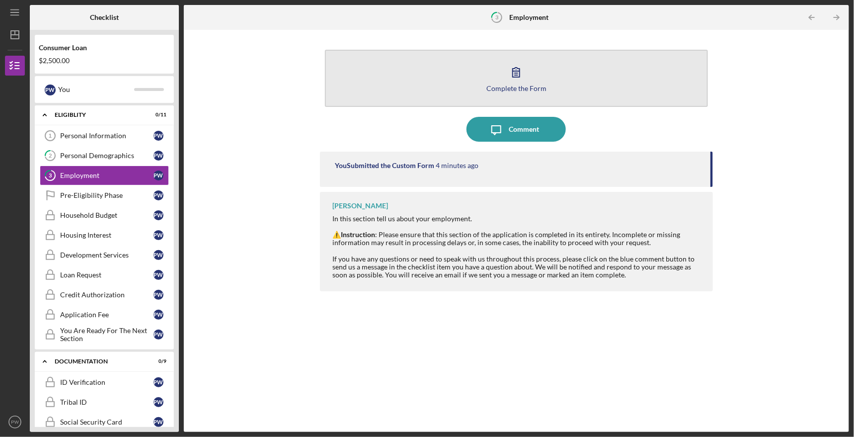
click at [518, 73] on icon "button" at bounding box center [516, 72] width 7 height 9
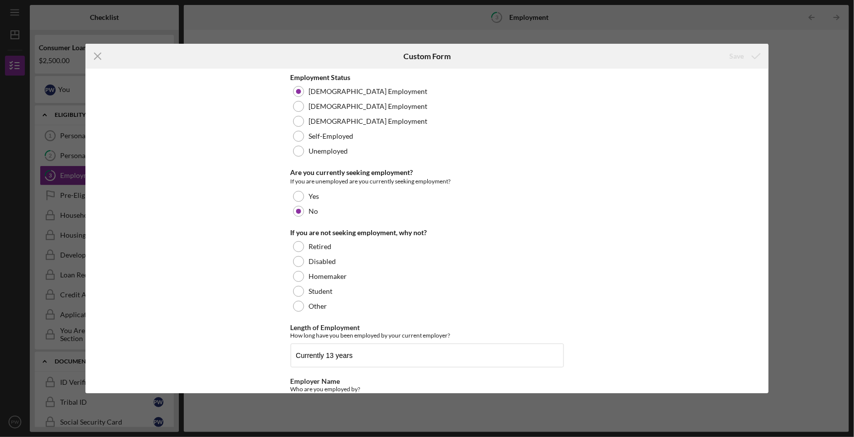
scroll to position [95, 0]
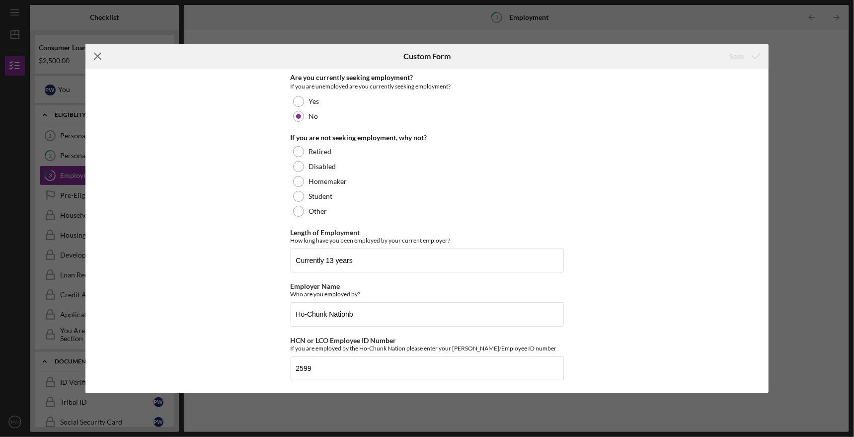
click at [97, 55] on icon "Icon/Menu Close" at bounding box center [97, 56] width 25 height 25
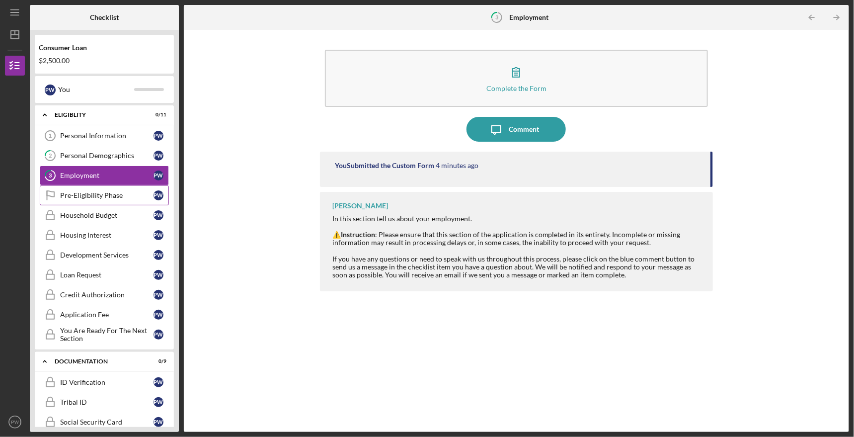
click at [127, 192] on div "Pre-Eligibility Phase" at bounding box center [106, 195] width 93 height 8
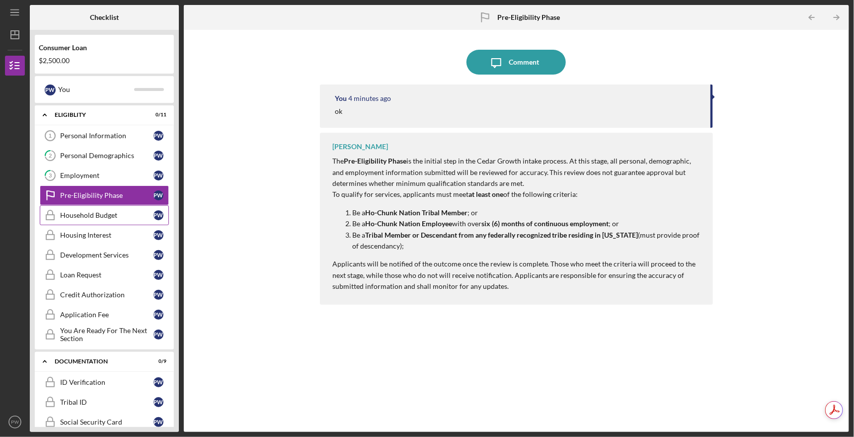
click at [93, 218] on link "Household Budget Household Budget P W" at bounding box center [104, 215] width 129 height 20
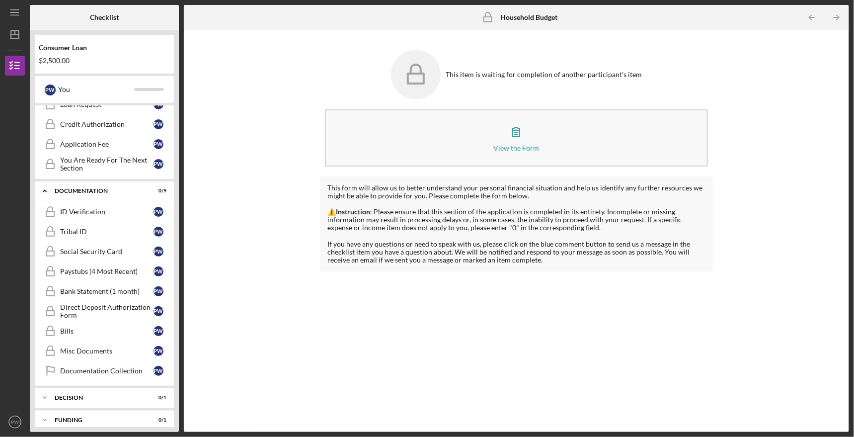
scroll to position [194, 0]
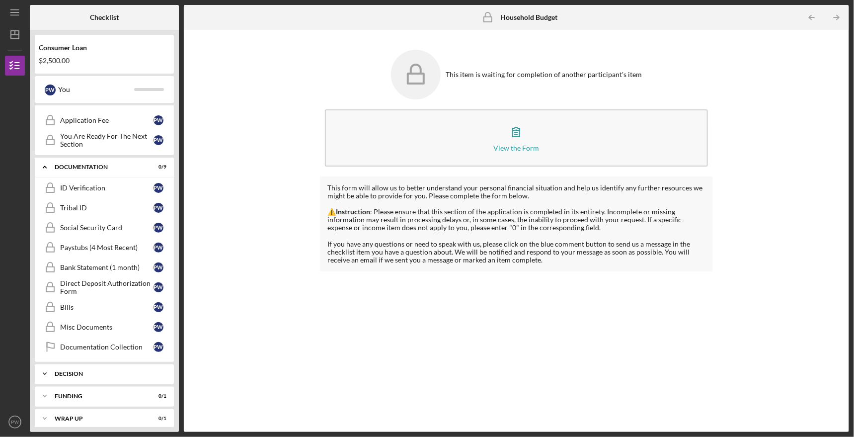
click at [69, 371] on div "Decision" at bounding box center [108, 374] width 107 height 6
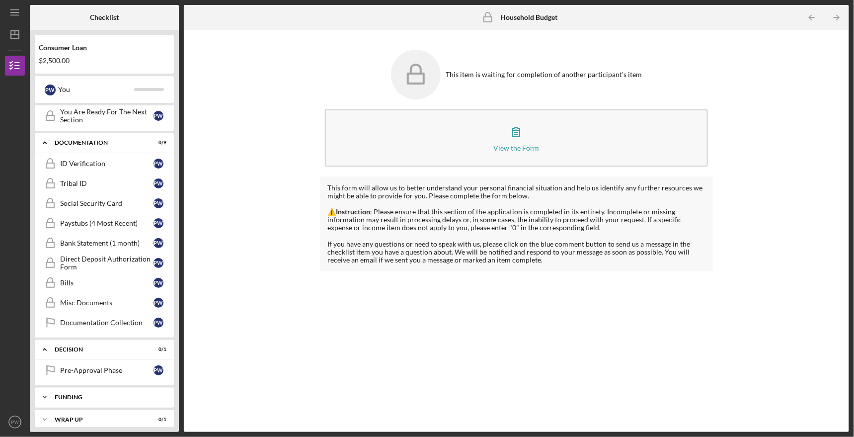
click at [84, 394] on div "Funding" at bounding box center [108, 397] width 107 height 6
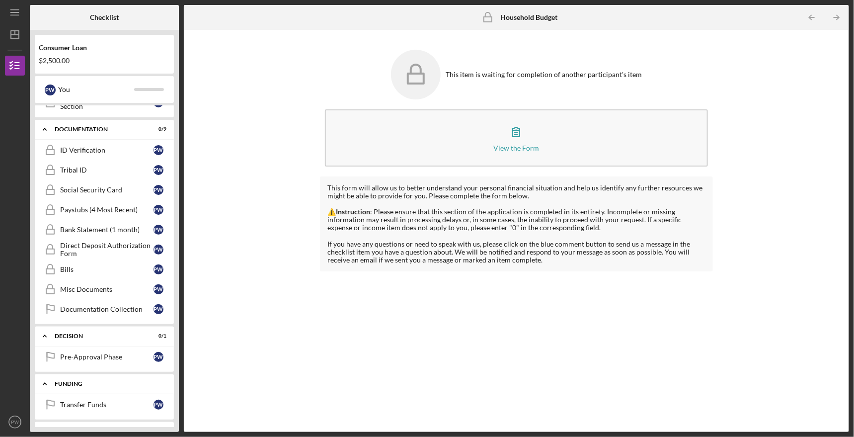
scroll to position [244, 0]
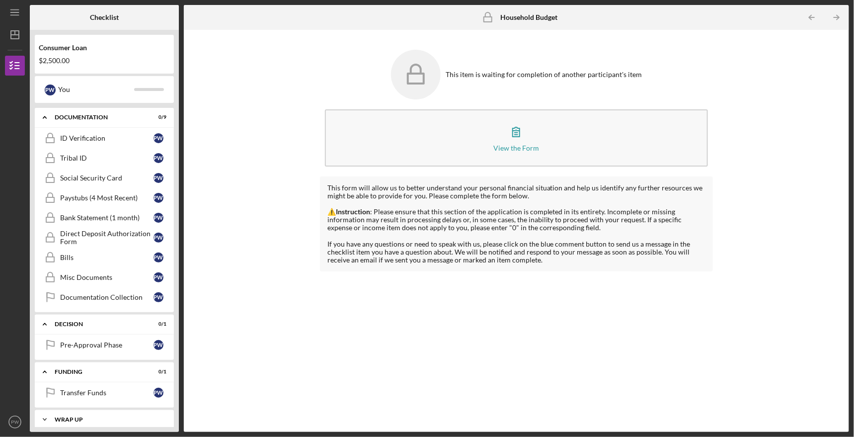
click at [78, 416] on div "Wrap up" at bounding box center [108, 419] width 107 height 6
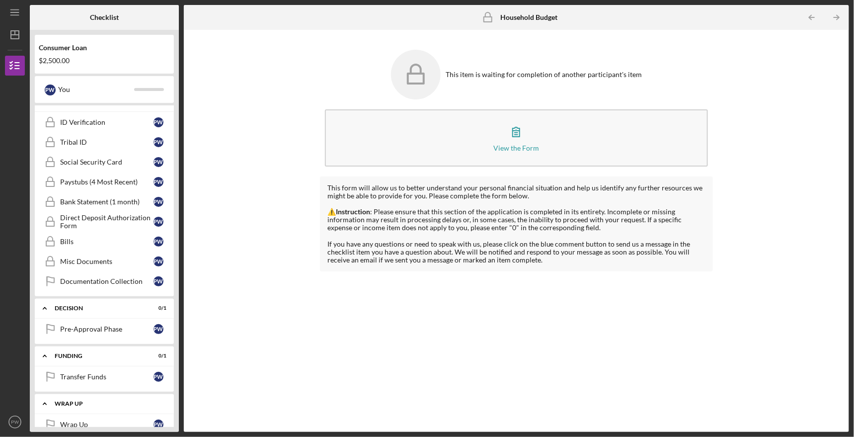
scroll to position [268, 0]
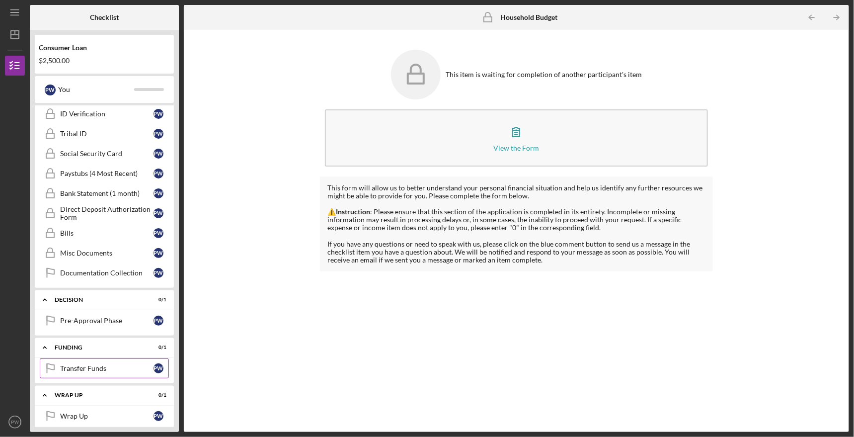
click at [102, 364] on div "Transfer Funds" at bounding box center [106, 368] width 93 height 8
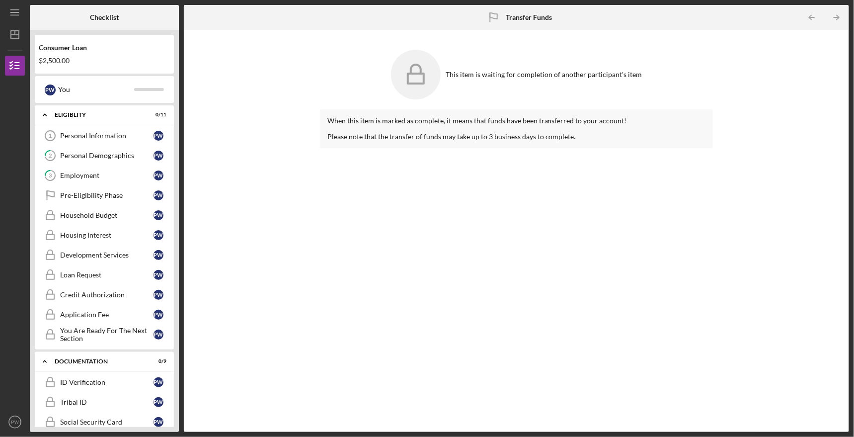
click at [44, 8] on div at bounding box center [55, 17] width 50 height 25
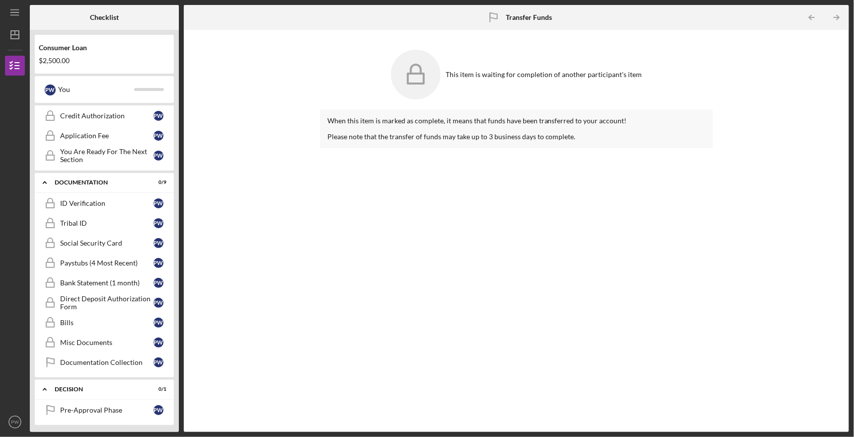
scroll to position [199, 0]
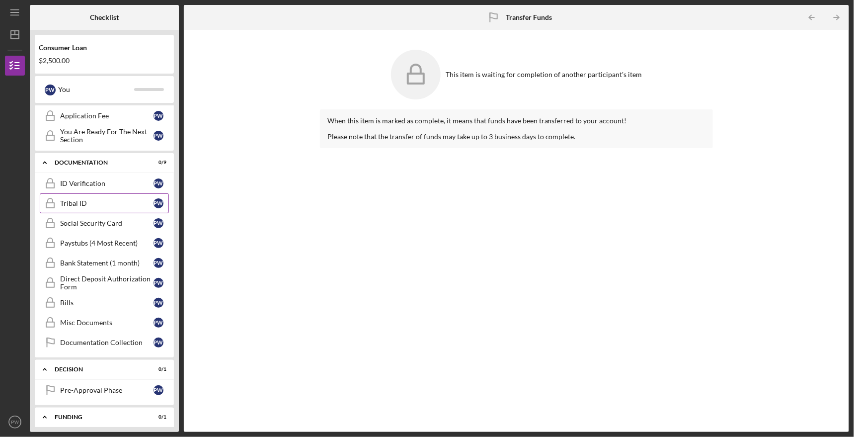
click at [106, 194] on link "Tribal ID Tribal ID P W" at bounding box center [104, 203] width 129 height 20
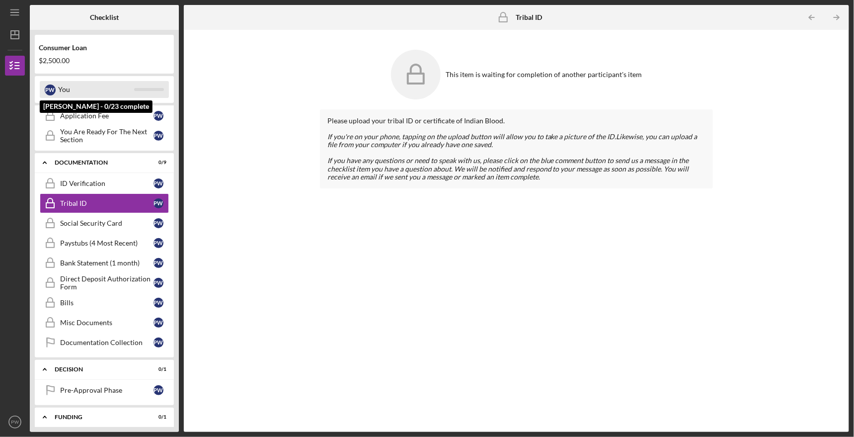
click at [92, 90] on div "You" at bounding box center [96, 89] width 76 height 17
click at [108, 112] on div "Application Fee" at bounding box center [106, 116] width 93 height 8
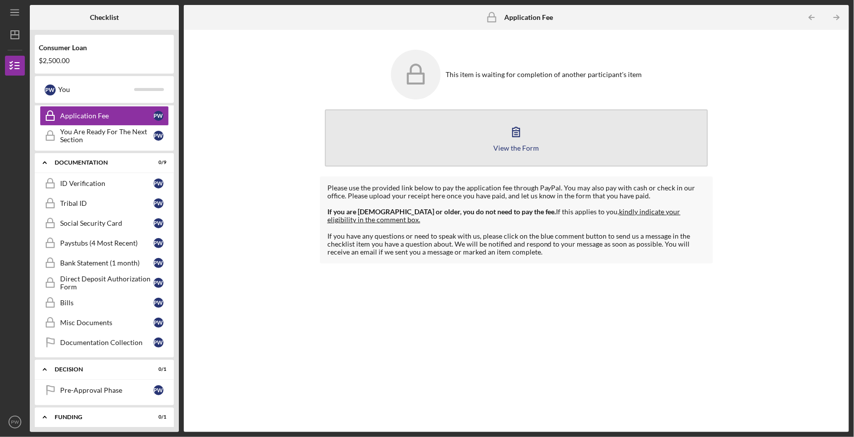
click at [518, 133] on icon "button" at bounding box center [516, 131] width 25 height 25
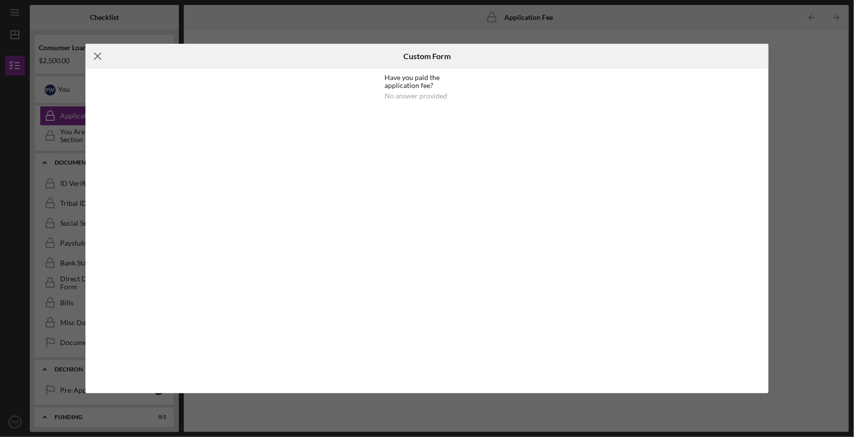
click at [97, 54] on icon "Icon/Menu Close" at bounding box center [97, 56] width 25 height 25
